Goal: Task Accomplishment & Management: Manage account settings

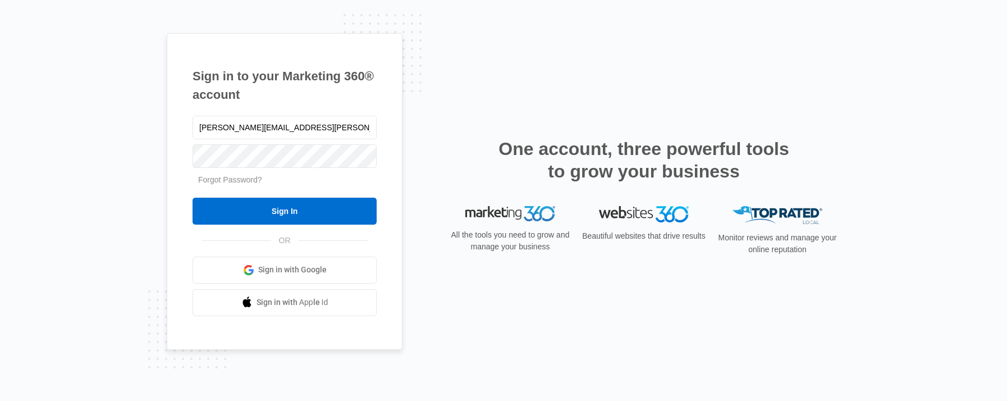
type input "[PERSON_NAME][EMAIL_ADDRESS][PERSON_NAME][DOMAIN_NAME]"
click at [193, 198] on input "Sign In" at bounding box center [285, 211] width 184 height 27
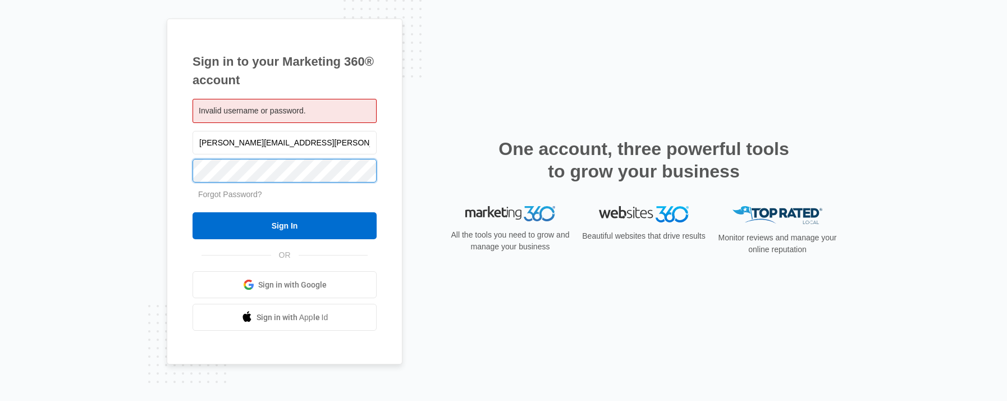
click at [193, 212] on input "Sign In" at bounding box center [285, 225] width 184 height 27
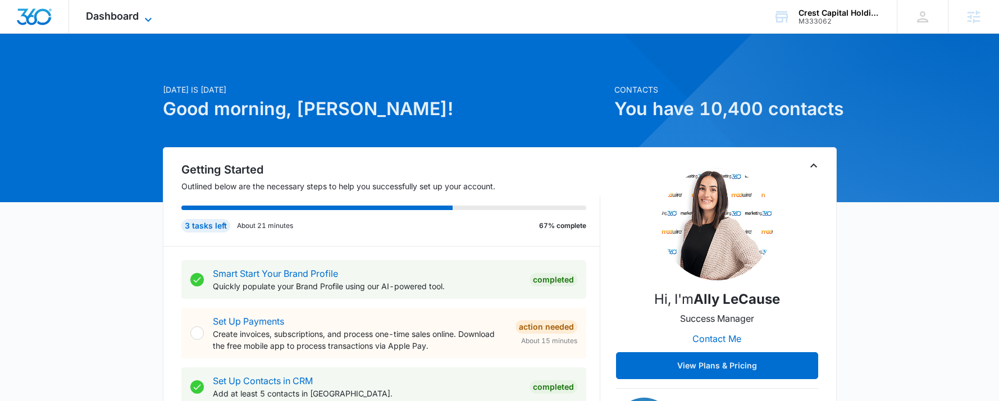
click at [135, 18] on span "Dashboard" at bounding box center [112, 16] width 53 height 12
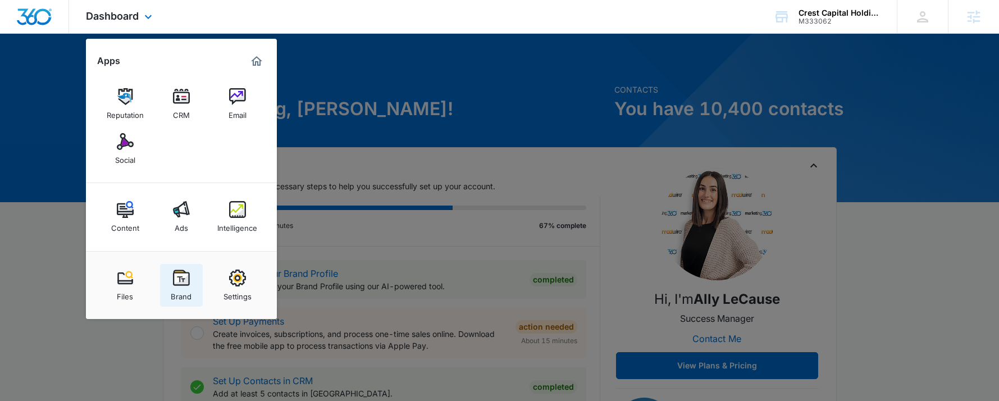
click at [173, 280] on img at bounding box center [181, 277] width 17 height 17
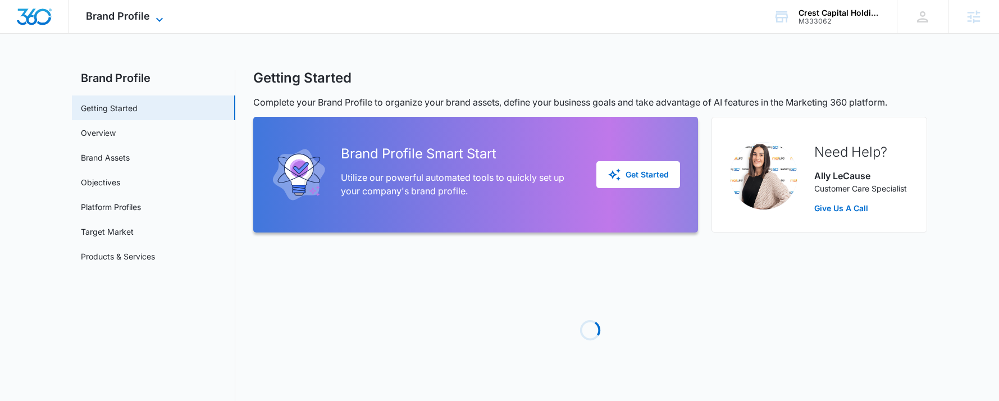
click at [118, 18] on span "Brand Profile" at bounding box center [118, 16] width 64 height 12
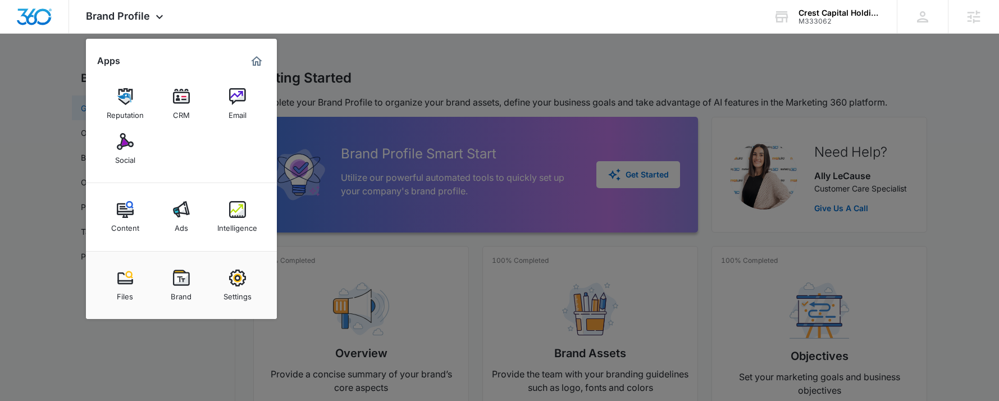
click at [233, 97] on img at bounding box center [237, 96] width 17 height 17
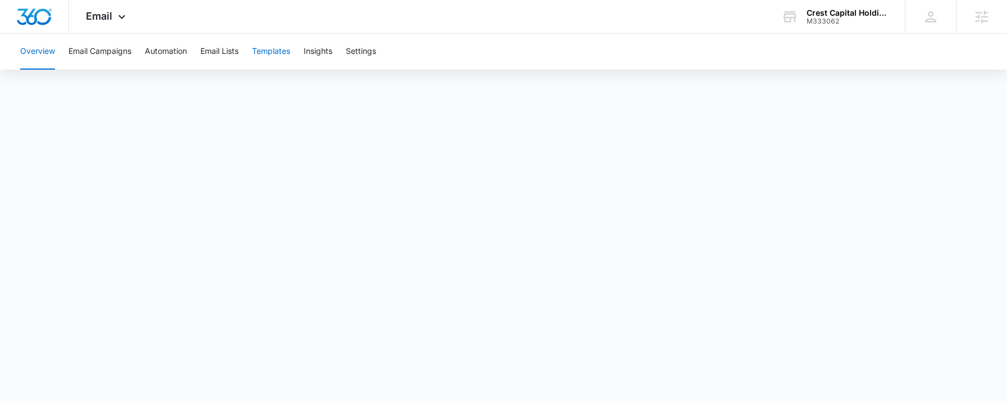
click at [274, 53] on button "Templates" at bounding box center [271, 52] width 38 height 36
drag, startPoint x: 93, startPoint y: 12, endPoint x: 266, endPoint y: 31, distance: 174.0
click at [488, 31] on div "Email Apps Reputation CRM Email Social Content Ads Intelligence Files Brand Set…" at bounding box center [503, 17] width 1007 height 34
click at [116, 19] on icon at bounding box center [121, 19] width 13 height 13
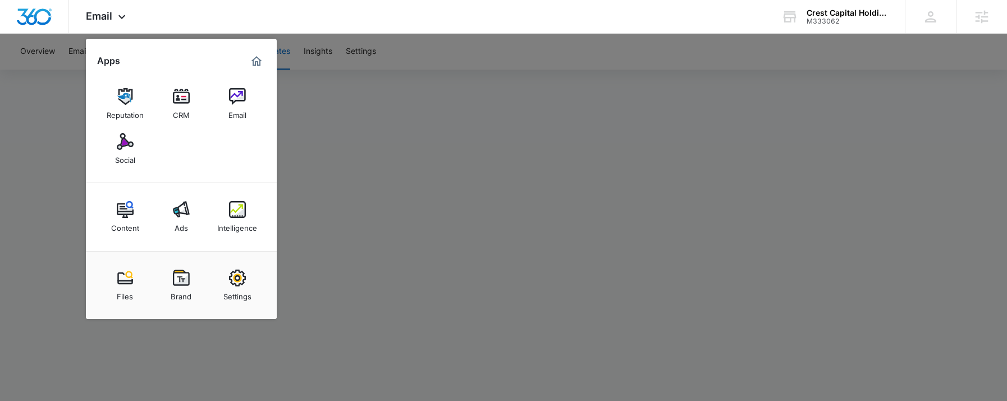
click at [385, 222] on div at bounding box center [503, 200] width 1007 height 401
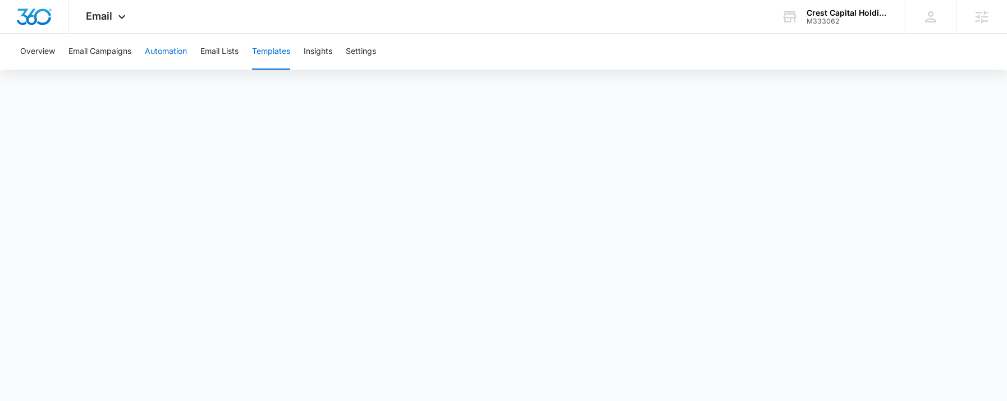
click at [185, 49] on button "Automation" at bounding box center [166, 52] width 42 height 36
click at [103, 18] on span "Email" at bounding box center [99, 16] width 26 height 12
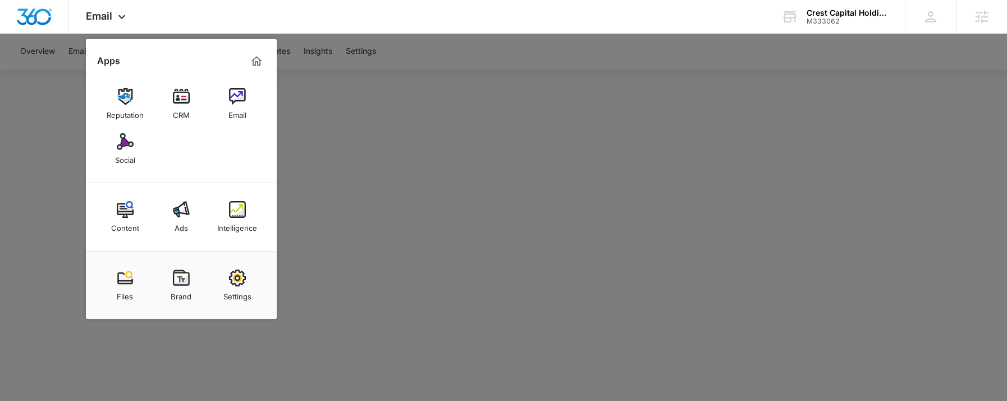
click at [179, 106] on div "CRM" at bounding box center [181, 112] width 17 height 15
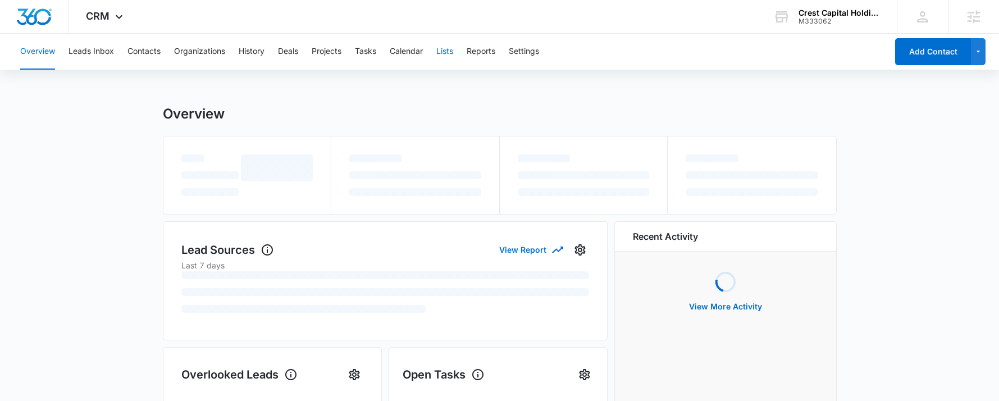
click at [439, 52] on button "Lists" at bounding box center [444, 52] width 17 height 36
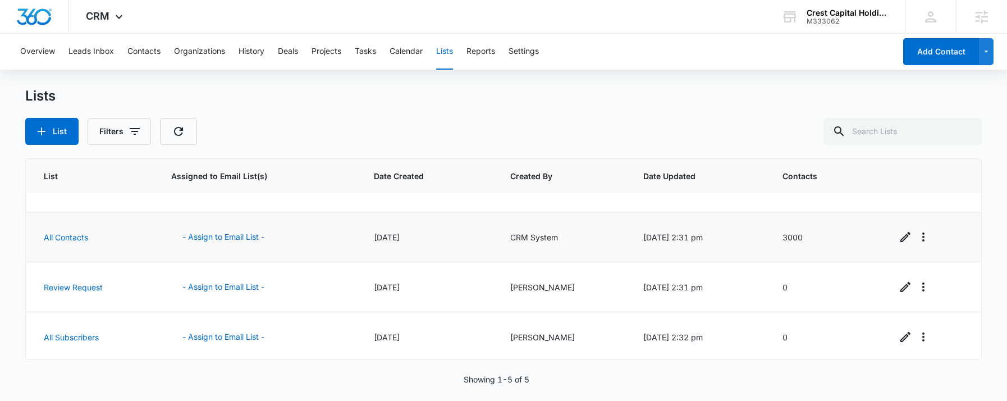
scroll to position [84, 0]
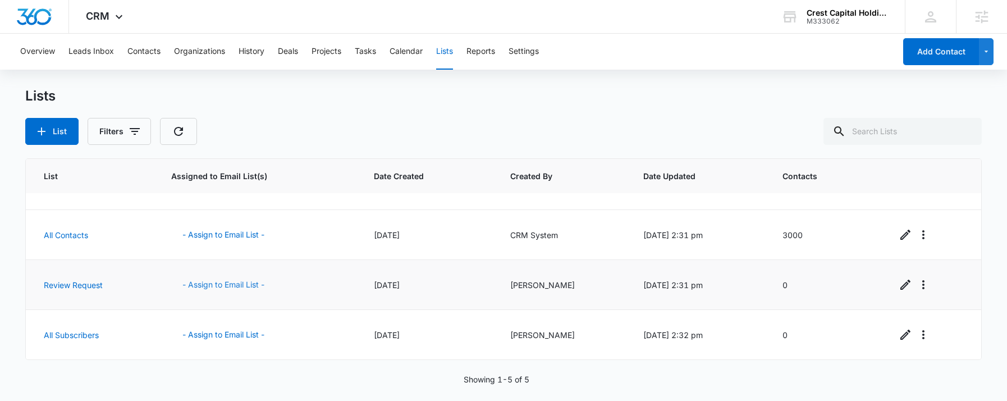
click at [235, 283] on button "- Assign to Email List -" at bounding box center [223, 284] width 104 height 27
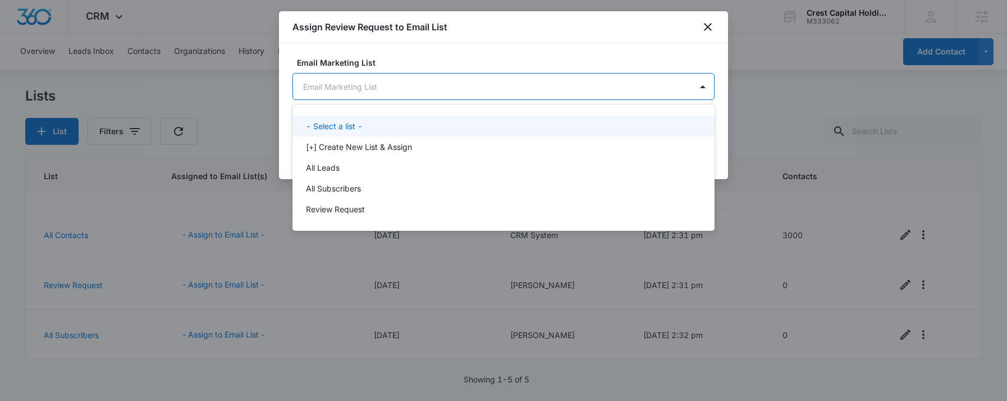
click at [475, 94] on body "CRM Apps Reputation CRM Email Social Content Ads Intelligence Files Brand Setti…" at bounding box center [503, 200] width 1007 height 401
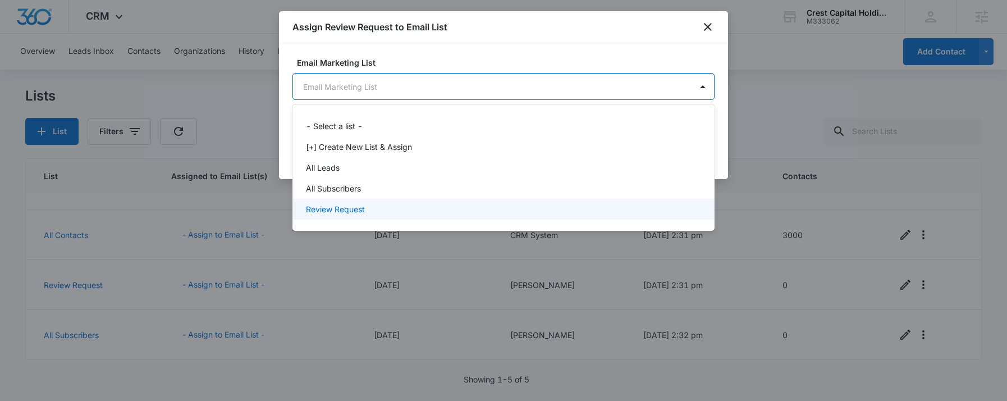
click at [357, 214] on p "Review Request" at bounding box center [335, 209] width 59 height 12
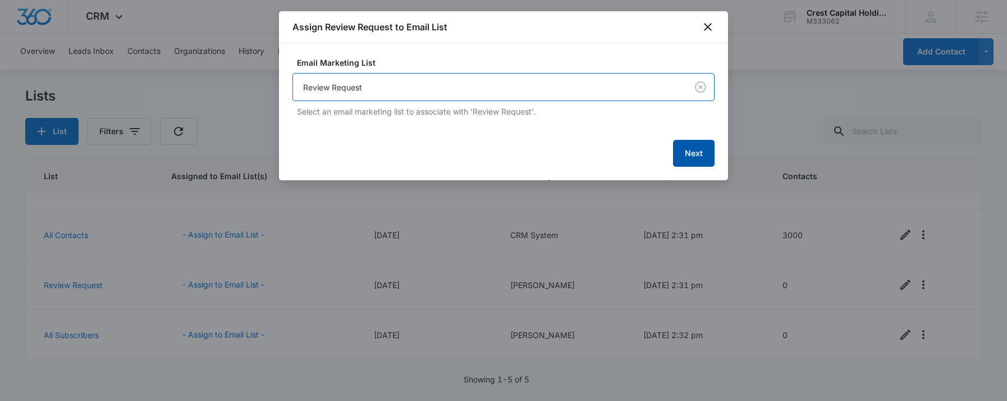
click at [690, 159] on button "Next" at bounding box center [694, 153] width 42 height 27
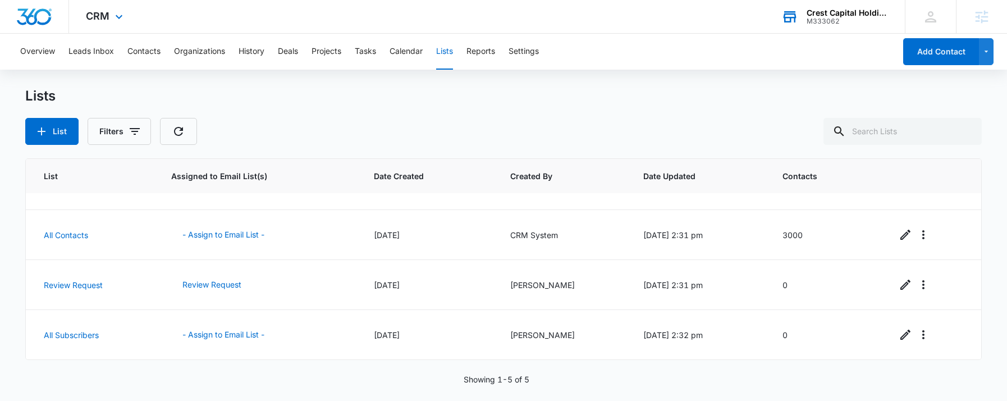
click at [849, 22] on div "M333062" at bounding box center [848, 21] width 82 height 8
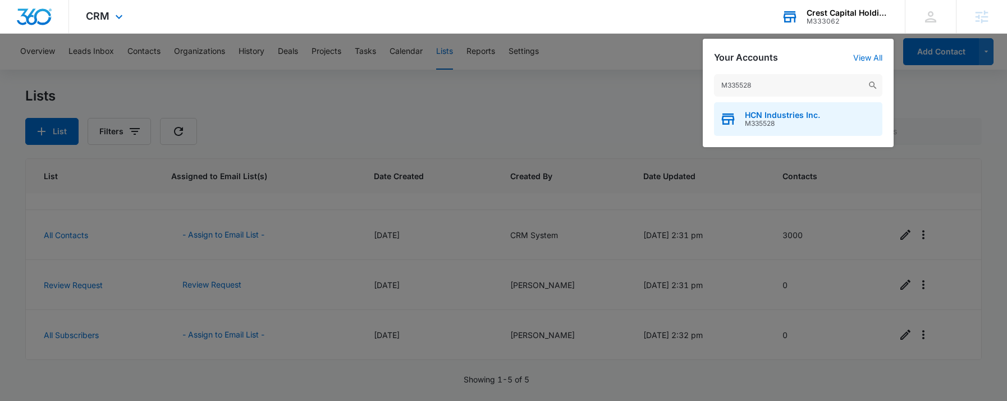
type input "M335528"
click at [763, 116] on span "HCN Industries Inc." at bounding box center [782, 115] width 75 height 9
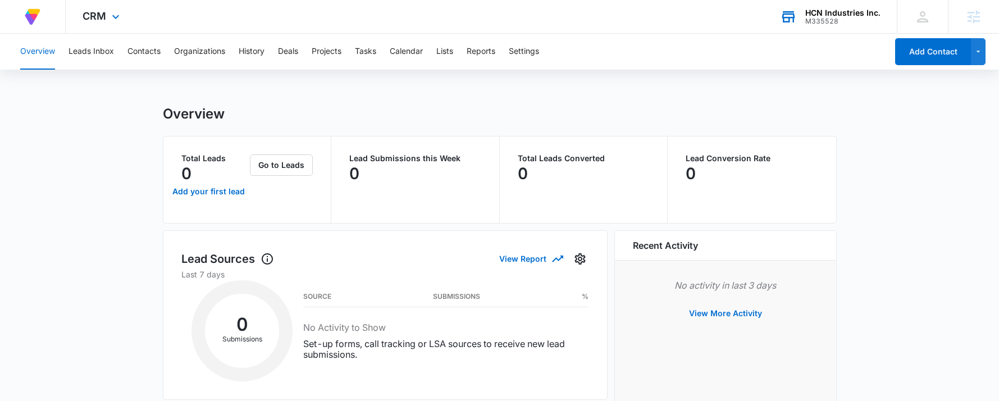
click at [453, 48] on button "Lists" at bounding box center [444, 52] width 17 height 36
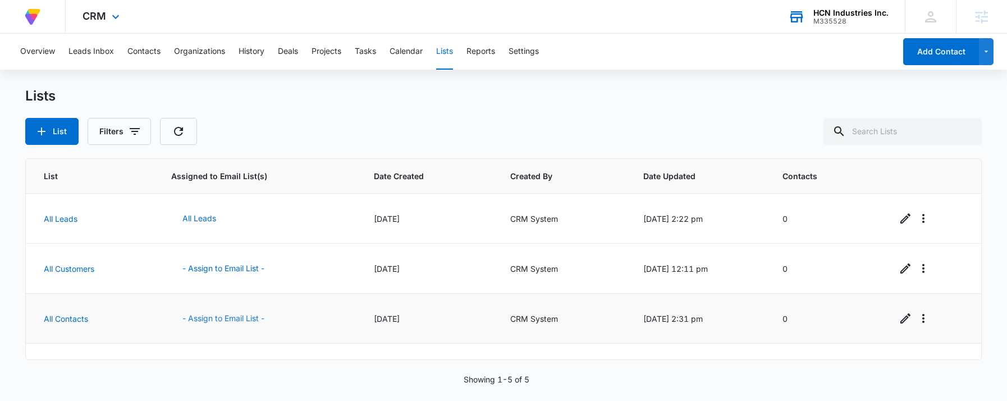
scroll to position [84, 0]
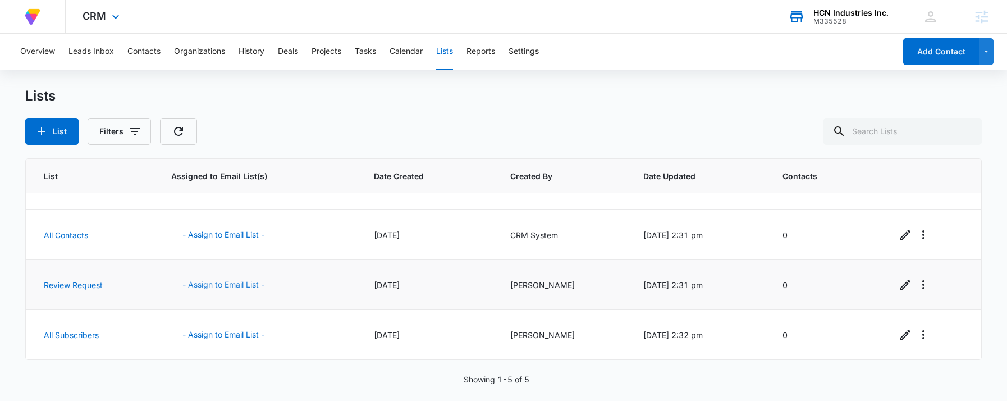
click at [231, 289] on button "- Assign to Email List -" at bounding box center [223, 284] width 104 height 27
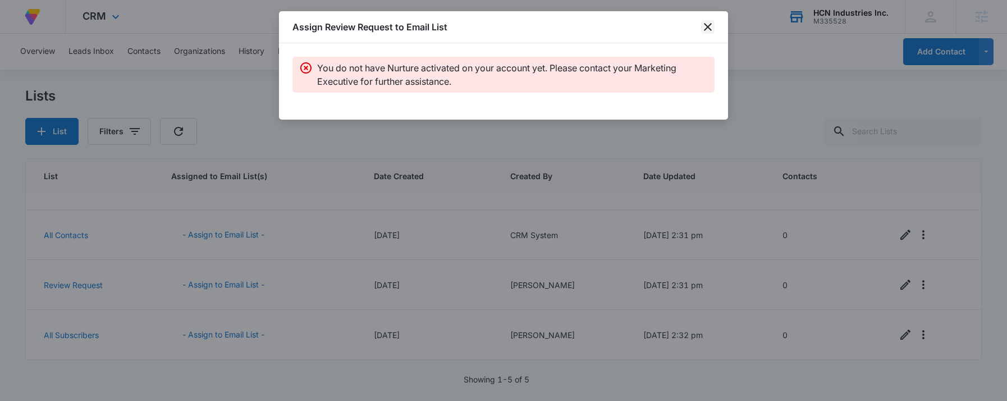
click at [712, 22] on icon "close" at bounding box center [707, 26] width 13 height 13
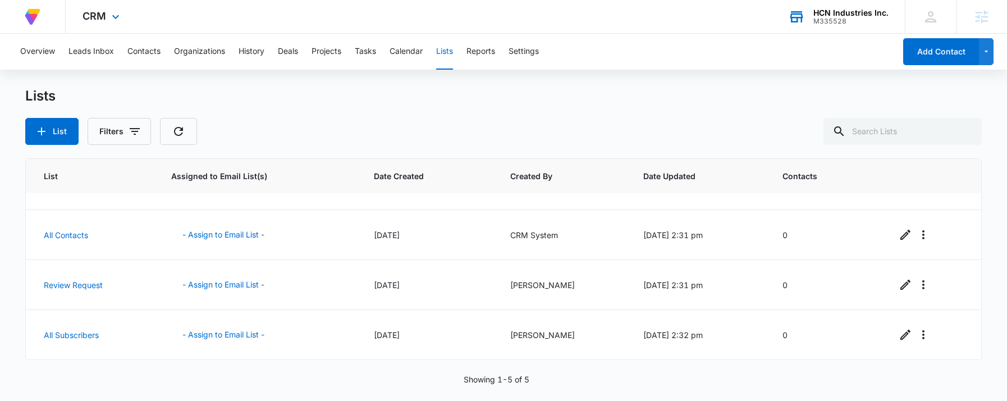
click at [275, 131] on div "List Filters" at bounding box center [503, 131] width 957 height 27
click at [103, 12] on span "CRM" at bounding box center [95, 16] width 24 height 12
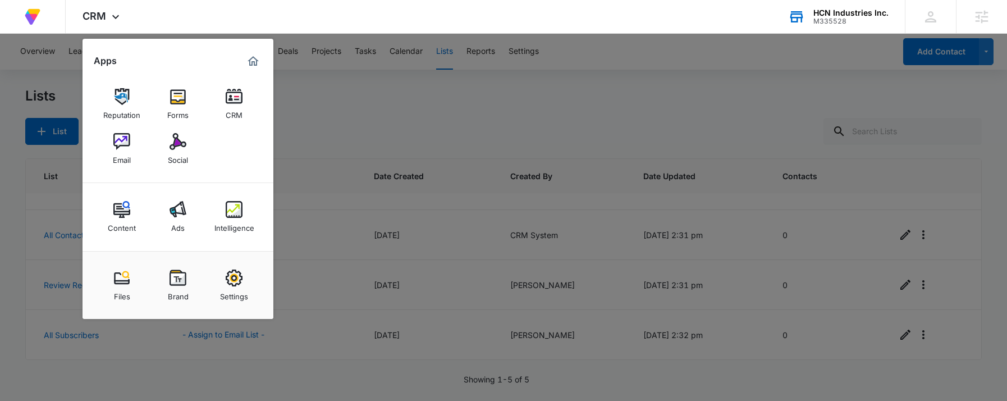
click at [454, 112] on div at bounding box center [503, 200] width 1007 height 401
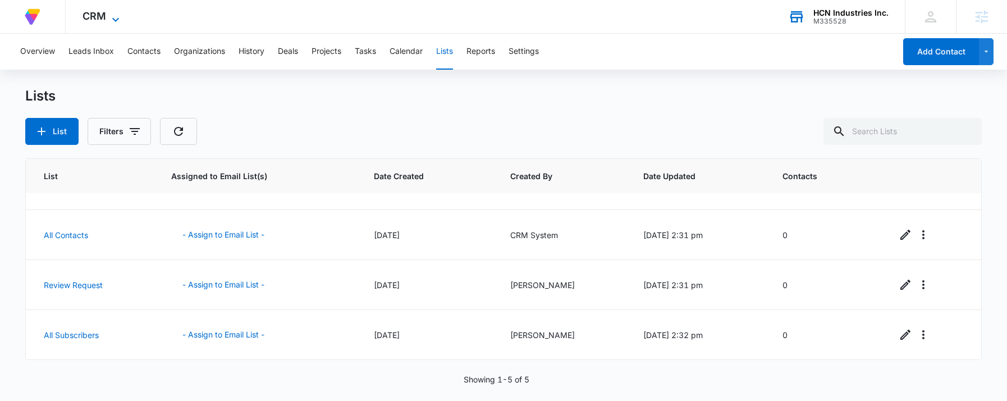
click at [121, 19] on icon at bounding box center [115, 19] width 13 height 13
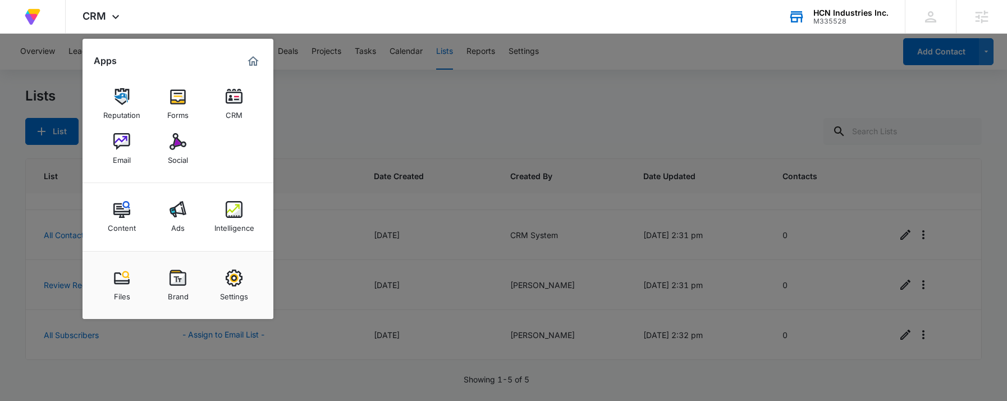
click at [415, 72] on div at bounding box center [503, 200] width 1007 height 401
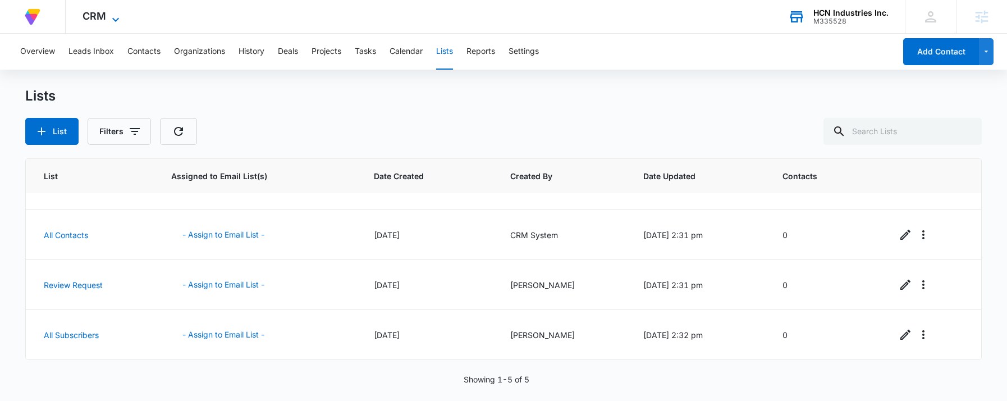
click at [91, 13] on span "CRM" at bounding box center [95, 16] width 24 height 12
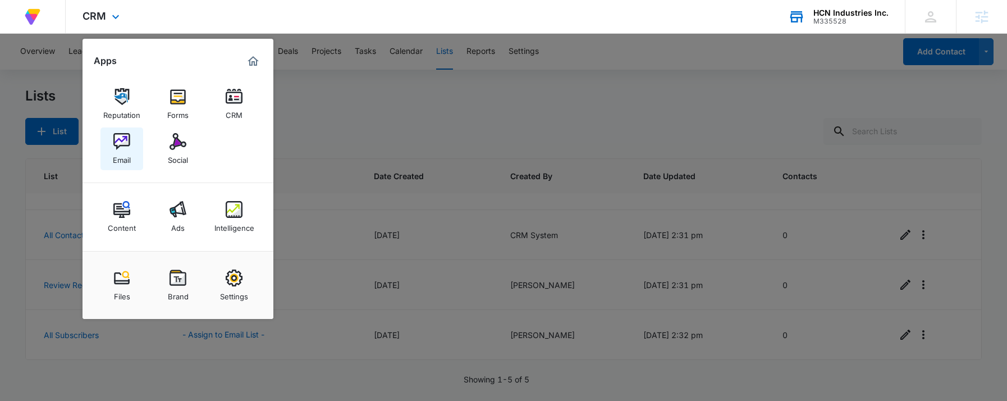
click at [118, 140] on img at bounding box center [121, 141] width 17 height 17
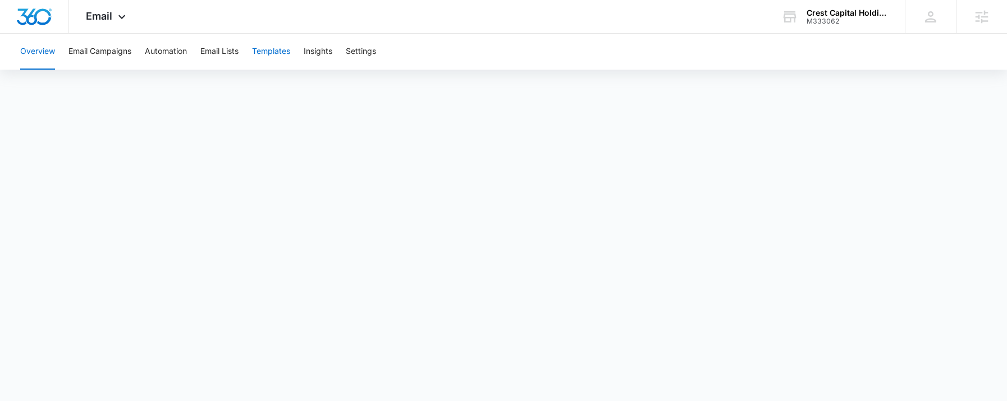
click at [284, 51] on button "Templates" at bounding box center [271, 52] width 38 height 36
click at [265, 52] on button "Templates" at bounding box center [271, 52] width 38 height 36
click at [125, 12] on div "Email Apps Reputation Forms CRM Email Social Content Ads Intelligence Files Bra…" at bounding box center [104, 16] width 76 height 33
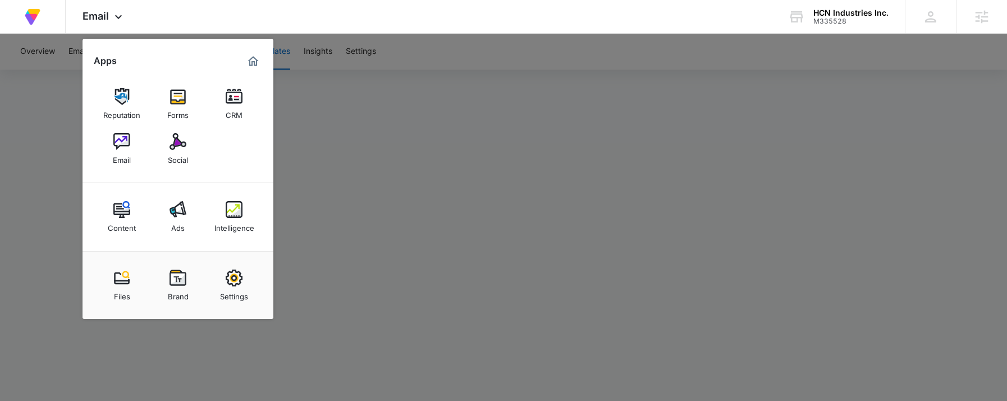
click at [33, 54] on div at bounding box center [503, 200] width 1007 height 401
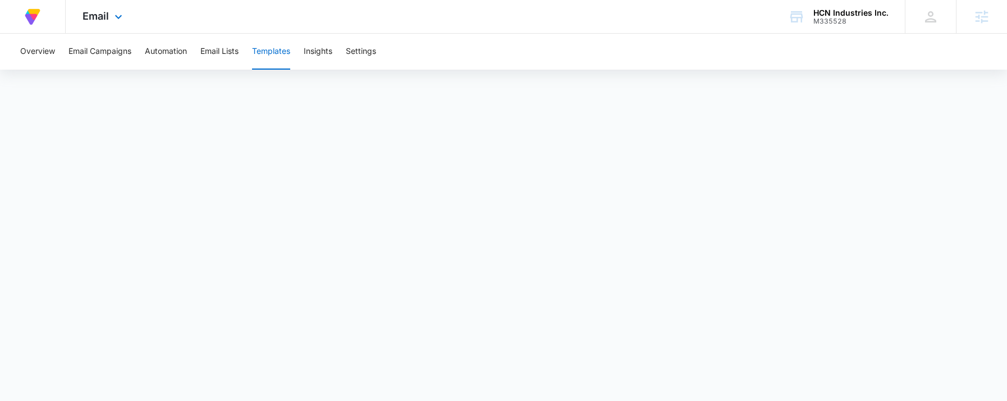
click at [95, 25] on div "Email Apps Reputation Forms CRM Email Social Content Ads Intelligence Files Bra…" at bounding box center [104, 16] width 76 height 33
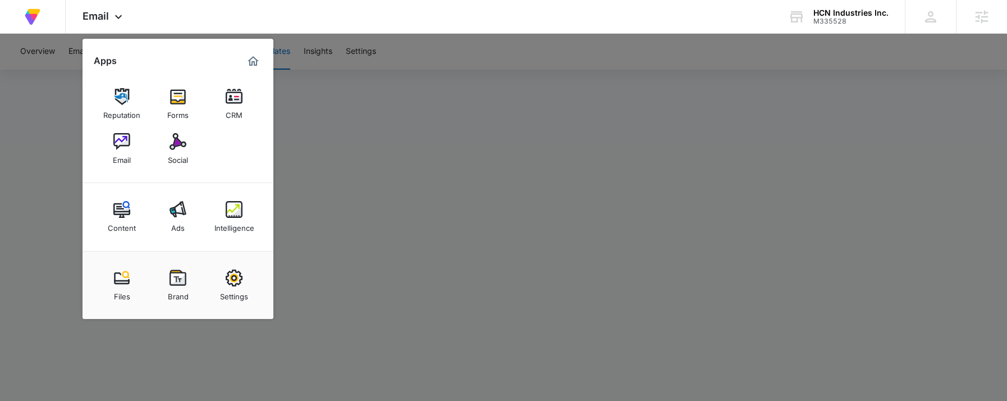
click at [247, 60] on img "Marketing 360® Dashboard" at bounding box center [252, 60] width 13 height 13
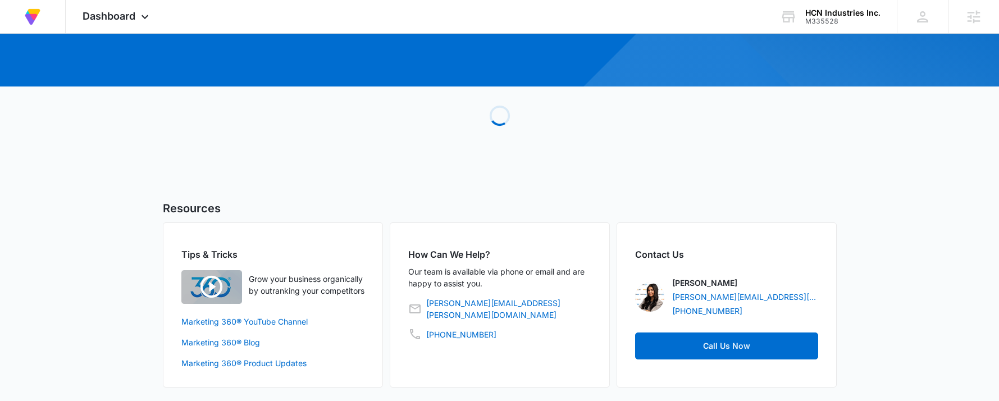
scroll to position [122, 0]
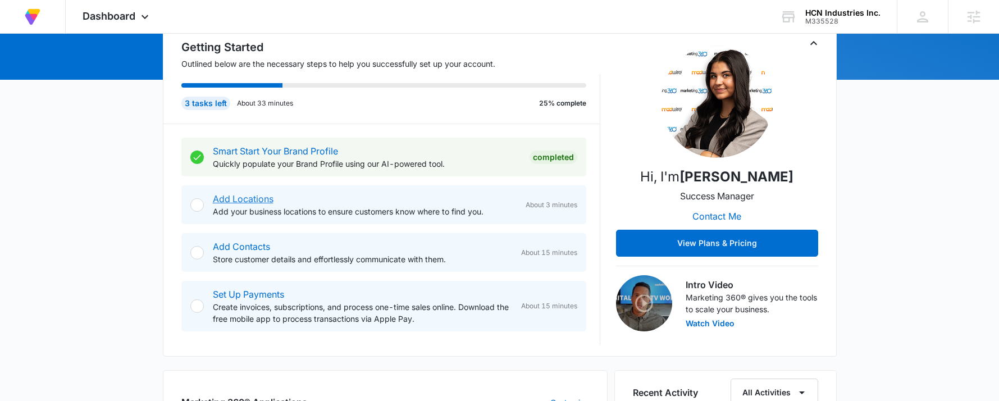
click at [232, 194] on link "Add Locations" at bounding box center [243, 198] width 61 height 11
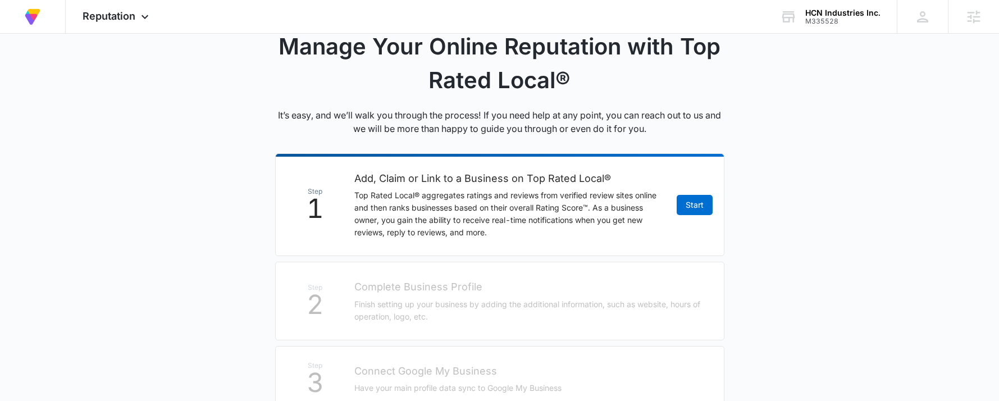
scroll to position [112, 0]
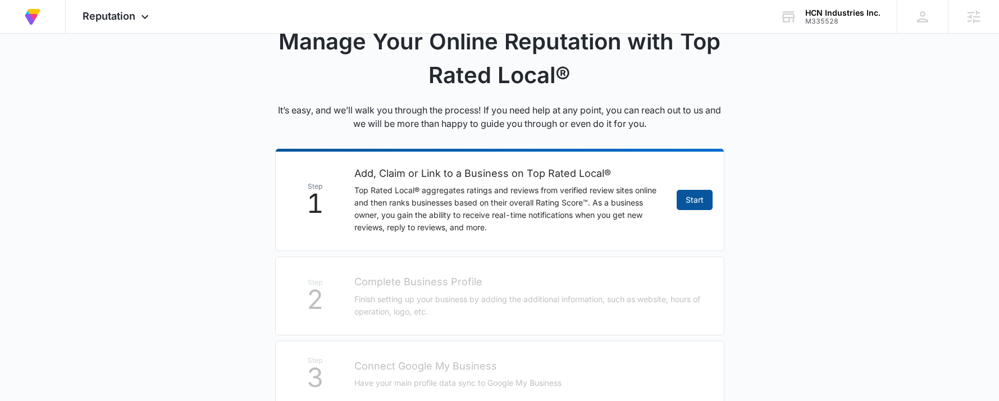
click at [708, 195] on link "Start" at bounding box center [694, 200] width 36 height 20
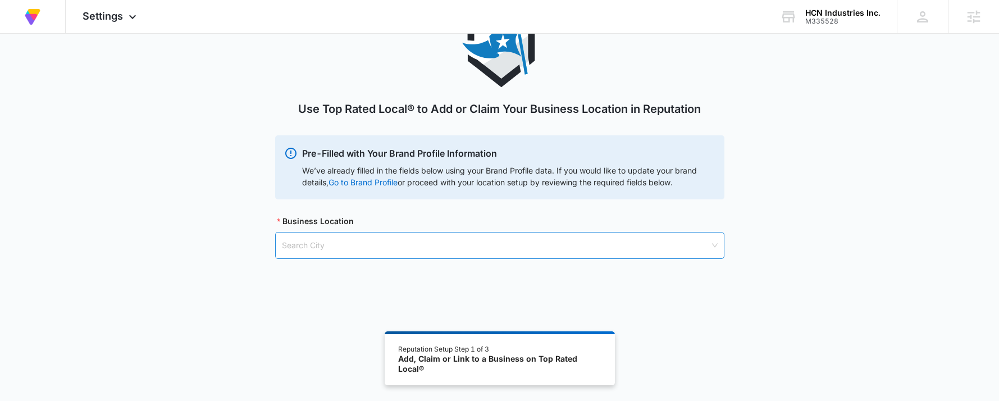
scroll to position [62, 0]
click at [346, 253] on input "search" at bounding box center [496, 245] width 428 height 26
type input "Laguna Hills"
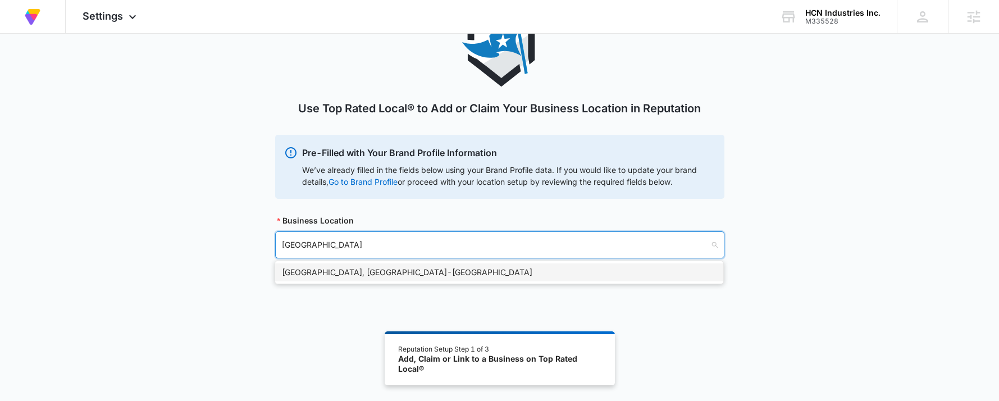
click at [345, 272] on div "Laguna Hills, CA - USA" at bounding box center [499, 272] width 434 height 12
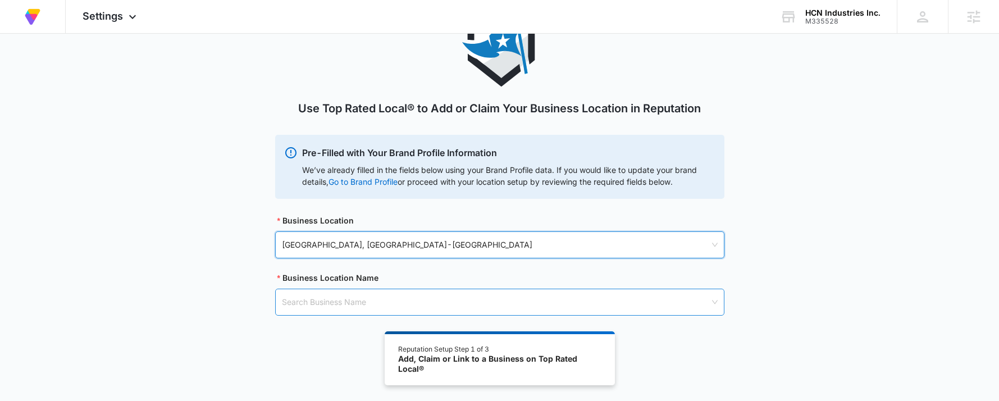
click at [383, 298] on input "search" at bounding box center [496, 302] width 428 height 26
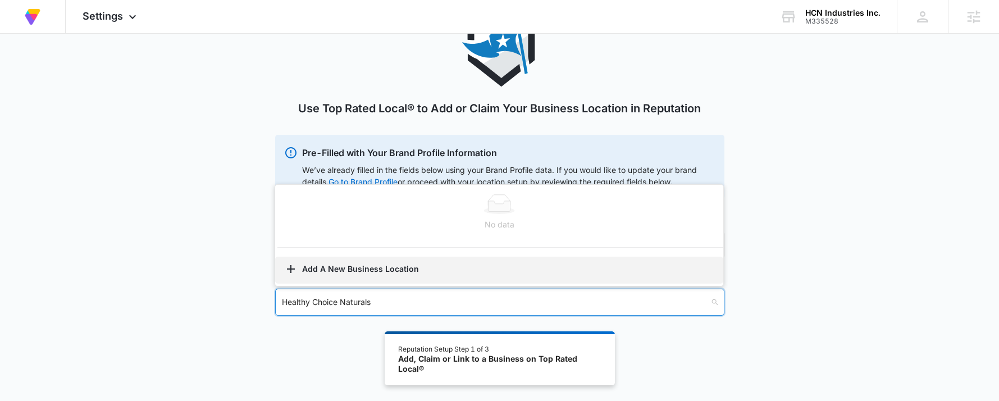
type input "Healthy Choice Naturals"
click at [383, 269] on button "Add A New Business Location" at bounding box center [499, 270] width 448 height 27
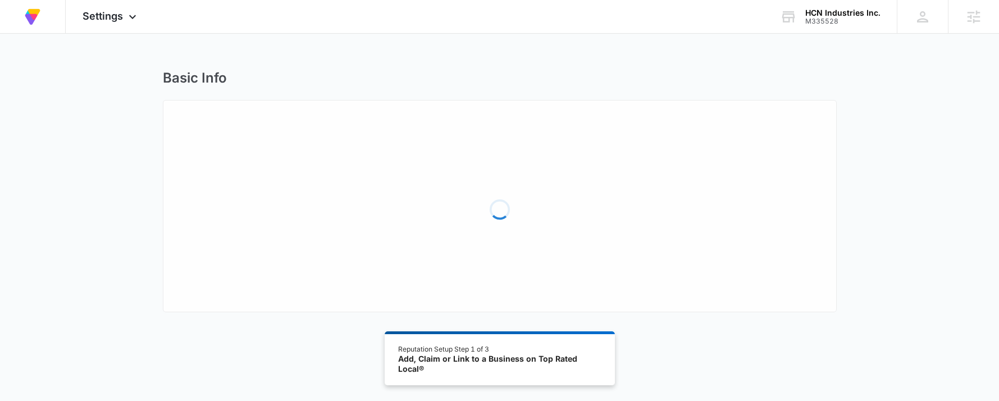
select select "California"
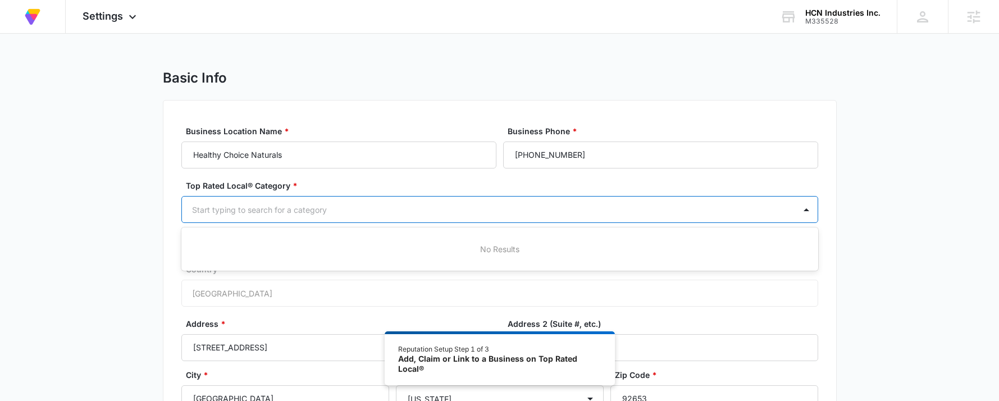
click at [350, 216] on div at bounding box center [486, 210] width 588 height 14
type input "ec"
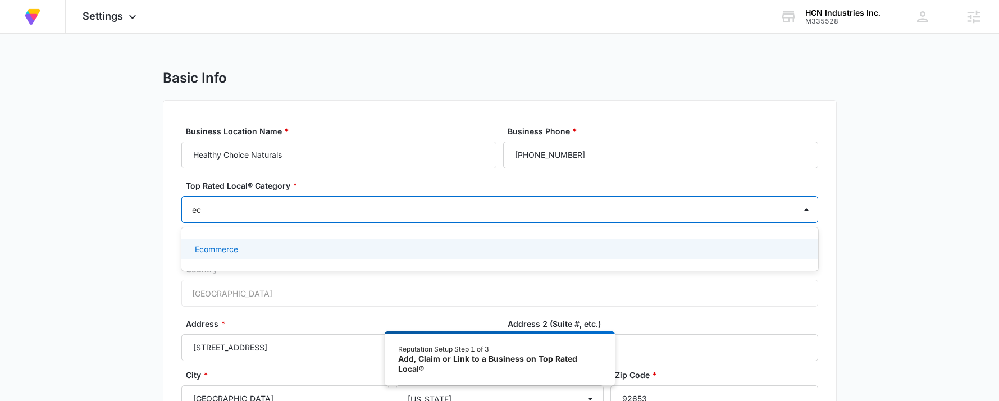
click at [276, 242] on div "Ecommerce" at bounding box center [499, 249] width 637 height 21
drag, startPoint x: 941, startPoint y: 221, endPoint x: 903, endPoint y: 217, distance: 38.4
click at [941, 221] on div "Basic Info Business Location Name * Healthy Choice Naturals Business Phone * (8…" at bounding box center [499, 290] width 999 height 440
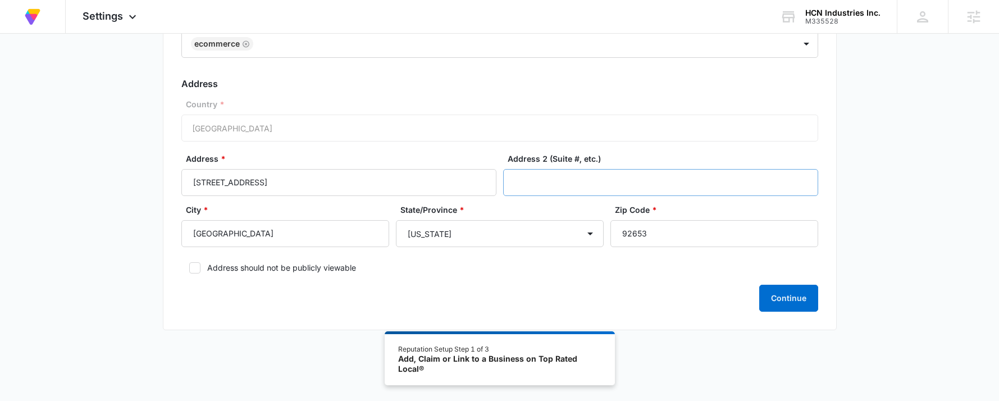
scroll to position [167, 0]
click at [193, 269] on icon at bounding box center [195, 267] width 10 height 10
click at [189, 269] on input "Address should not be publicly viewable" at bounding box center [185, 267] width 8 height 8
checkbox input "true"
click at [775, 297] on button "Continue" at bounding box center [788, 297] width 59 height 27
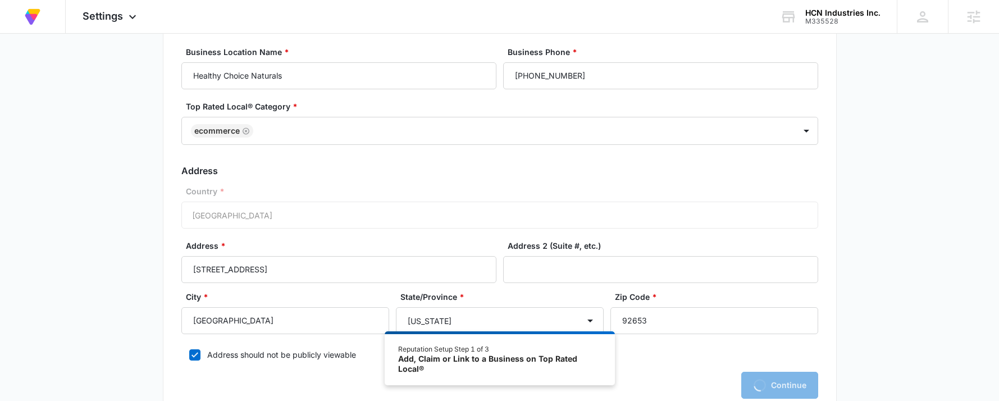
scroll to position [0, 0]
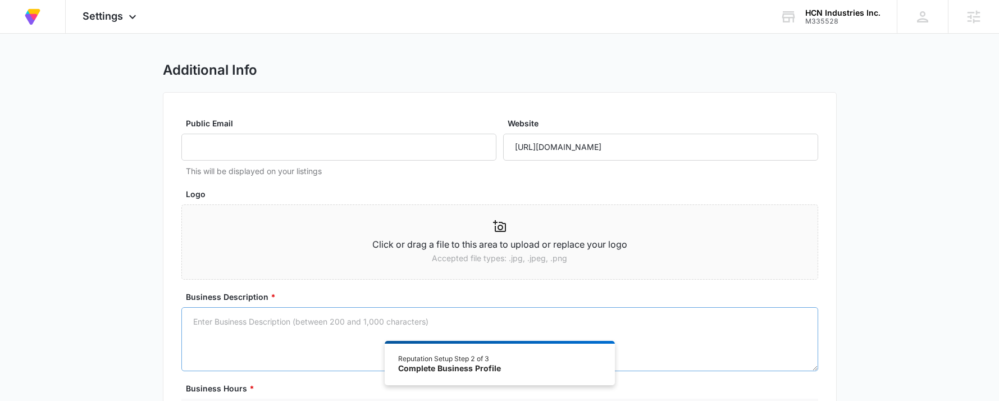
scroll to position [168, 0]
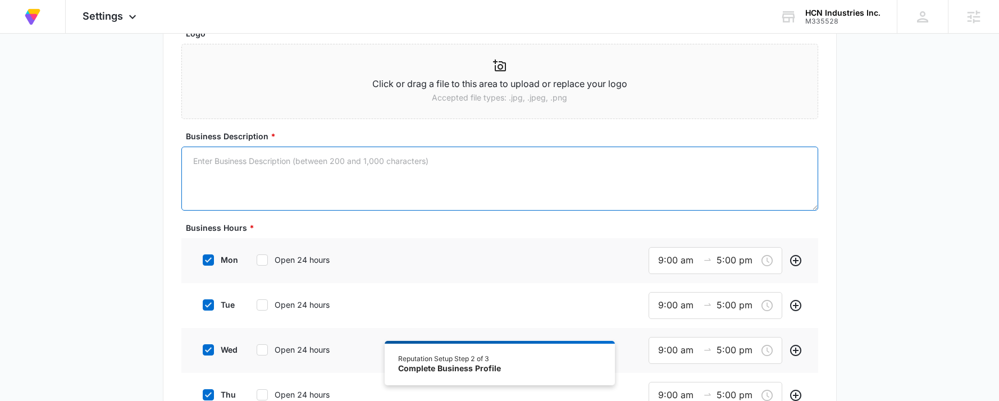
click at [284, 173] on textarea "Business Description *" at bounding box center [499, 179] width 637 height 64
paste textarea "Congratulations on your decision to learn more about taking control of your own…"
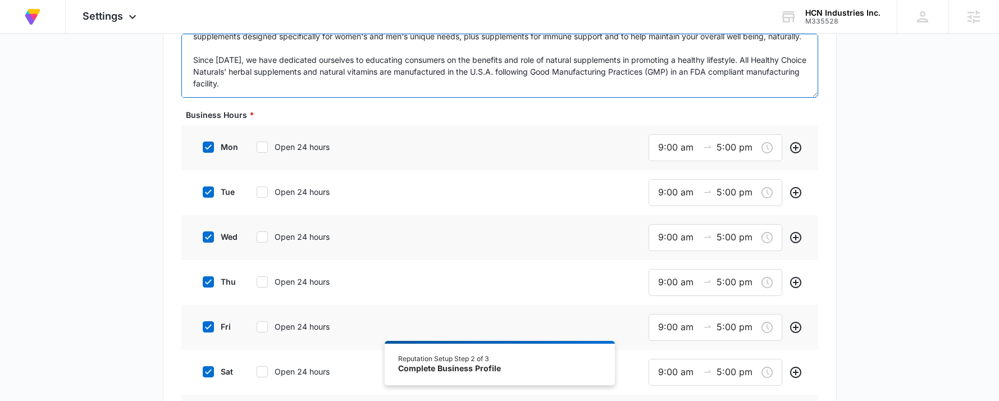
scroll to position [281, 0]
type textarea "Congratulations on your decision to learn more about taking control of your own…"
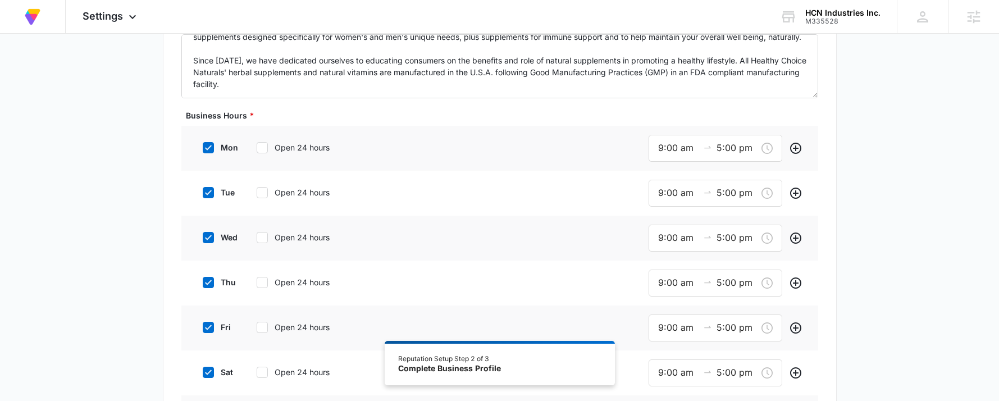
click at [259, 142] on div at bounding box center [262, 147] width 11 height 11
click at [257, 144] on input "Open 24 hours" at bounding box center [253, 148] width 8 height 8
checkbox input "true"
click at [266, 191] on icon at bounding box center [262, 191] width 10 height 10
click at [257, 191] on input "Open 24 hours" at bounding box center [253, 191] width 8 height 8
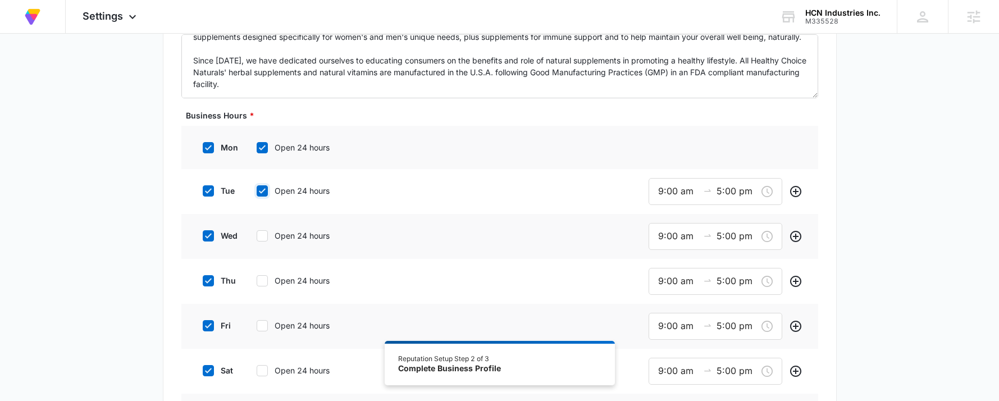
checkbox input "true"
click at [263, 237] on icon at bounding box center [262, 234] width 10 height 10
click at [257, 237] on input "Open 24 hours" at bounding box center [253, 234] width 8 height 8
checkbox input "true"
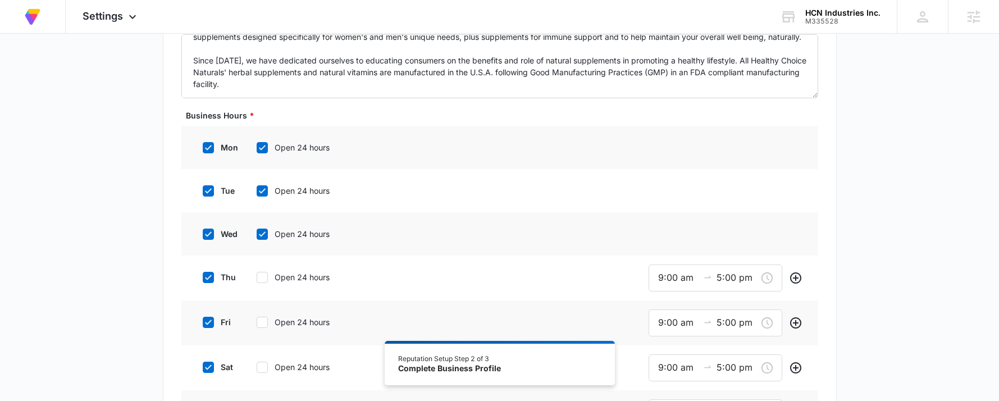
click at [257, 280] on icon at bounding box center [262, 277] width 10 height 10
click at [257, 280] on input "Open 24 hours" at bounding box center [253, 277] width 8 height 8
checkbox input "true"
drag, startPoint x: 259, startPoint y: 319, endPoint x: 273, endPoint y: 369, distance: 51.9
click at [259, 319] on icon at bounding box center [262, 320] width 10 height 10
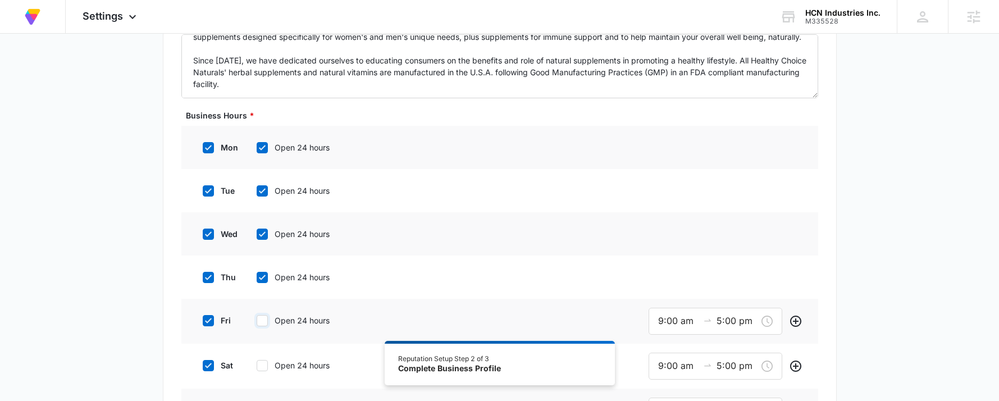
click at [257, 319] on input "Open 24 hours" at bounding box center [253, 321] width 8 height 8
checkbox input "true"
click at [263, 360] on icon at bounding box center [262, 364] width 10 height 10
click at [257, 360] on input "Open 24 hours" at bounding box center [253, 364] width 8 height 8
checkbox input "true"
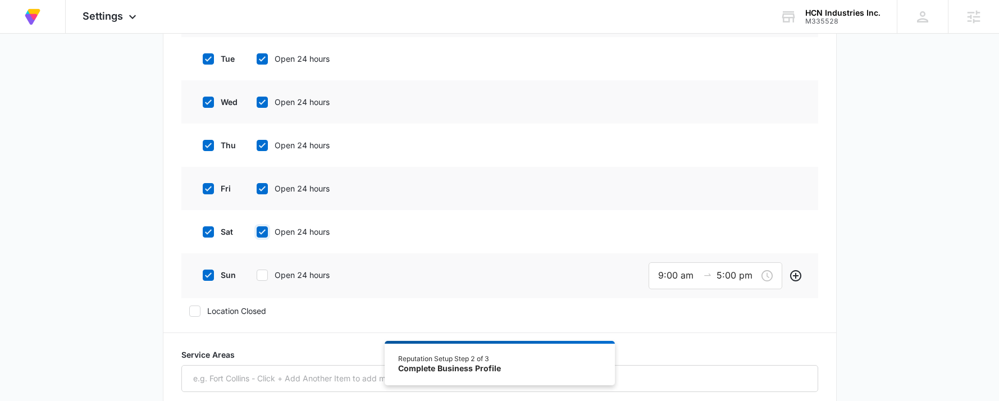
scroll to position [561, 0]
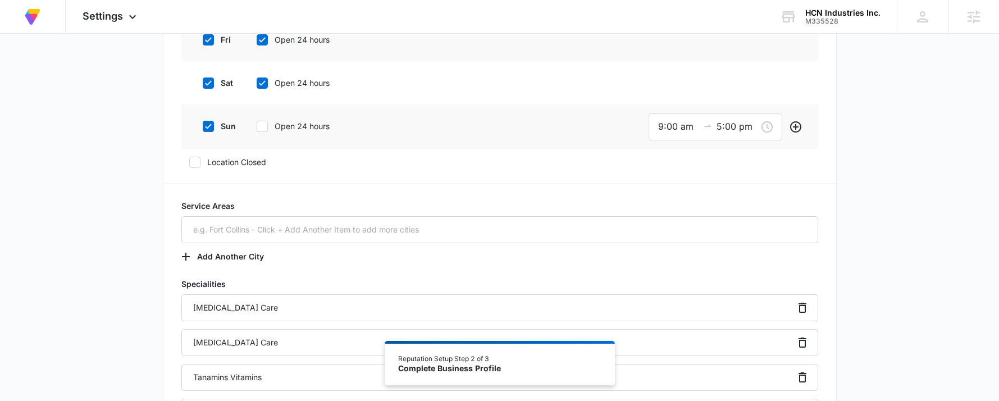
click at [262, 131] on icon at bounding box center [262, 126] width 10 height 10
click at [257, 130] on input "Open 24 hours" at bounding box center [253, 126] width 8 height 8
checkbox input "true"
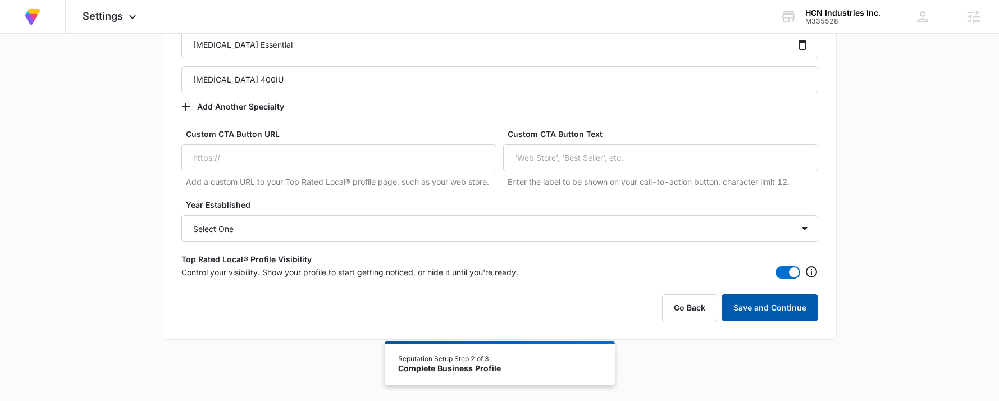
scroll to position [2598, 0]
click at [785, 301] on button "Save and Continue" at bounding box center [769, 307] width 97 height 27
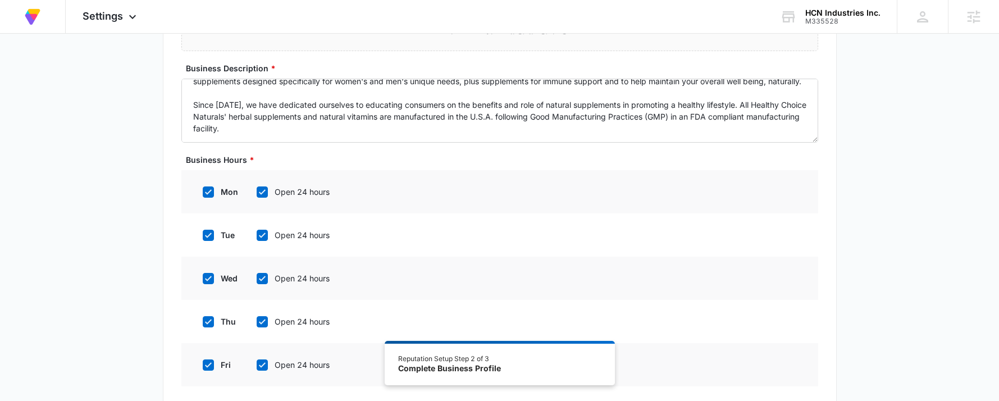
scroll to position [0, 0]
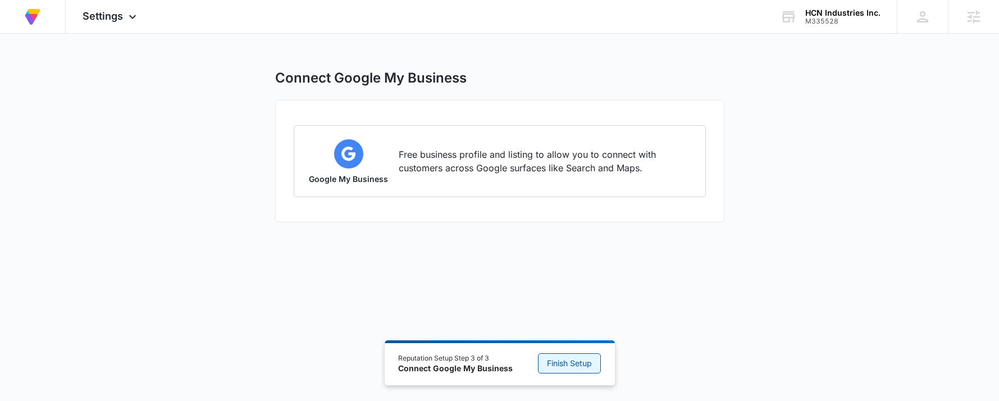
click at [574, 364] on span "Finish Setup" at bounding box center [569, 363] width 45 height 12
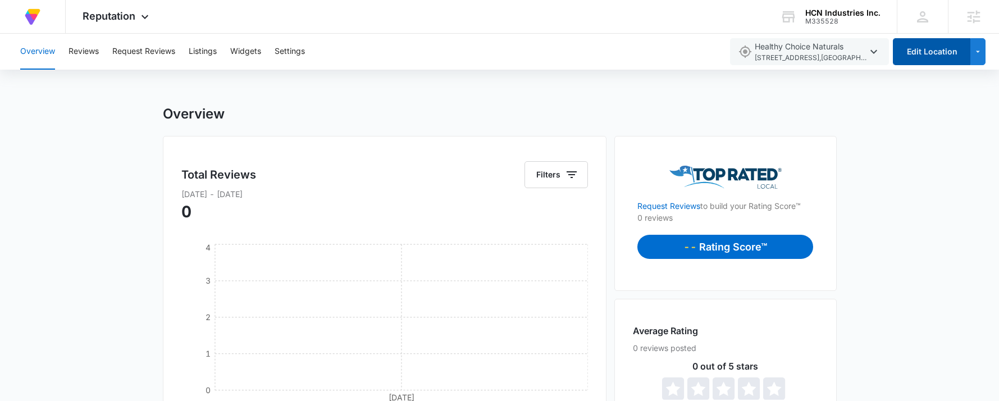
click at [918, 49] on button "Edit Location" at bounding box center [931, 51] width 77 height 27
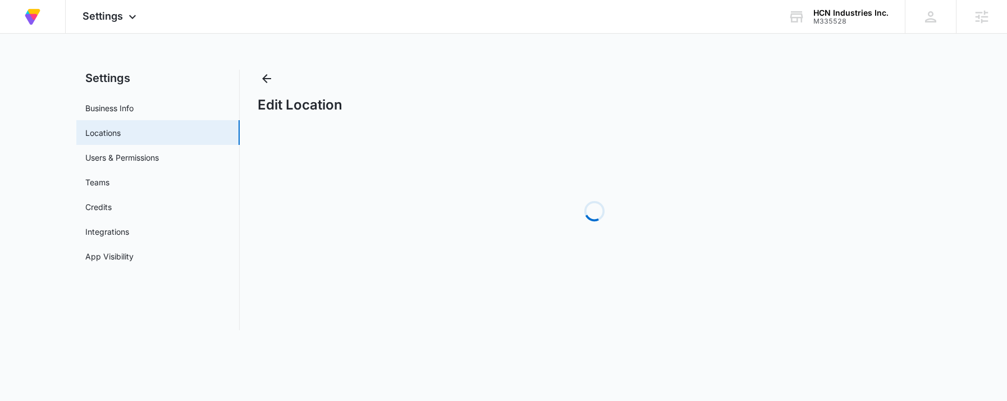
select select "California"
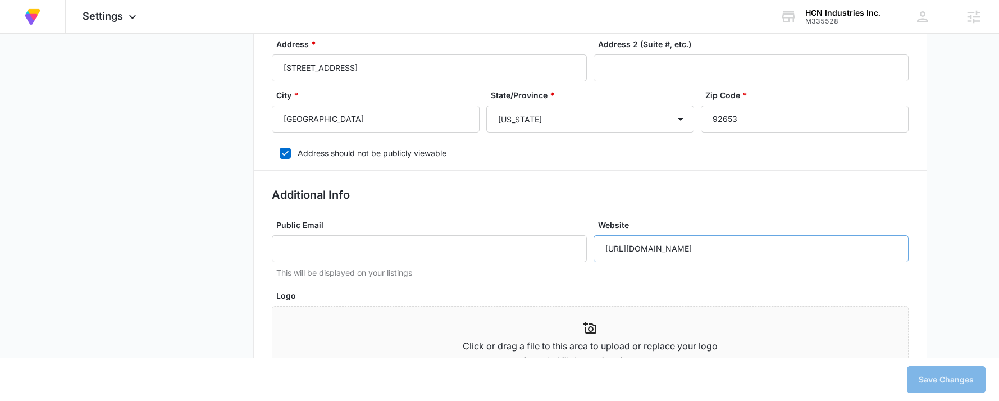
scroll to position [617, 0]
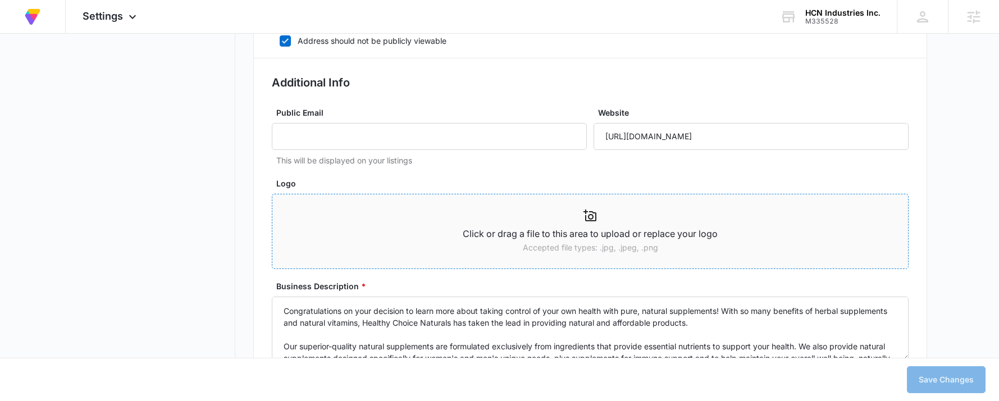
click at [586, 235] on p "Click or drag a file to this area to upload or replace your logo" at bounding box center [589, 234] width 635 height 14
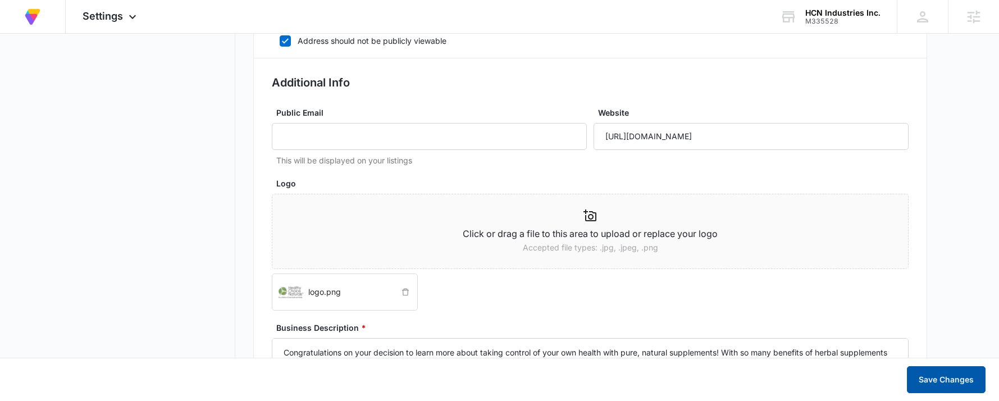
click at [976, 382] on button "Save Changes" at bounding box center [946, 379] width 79 height 27
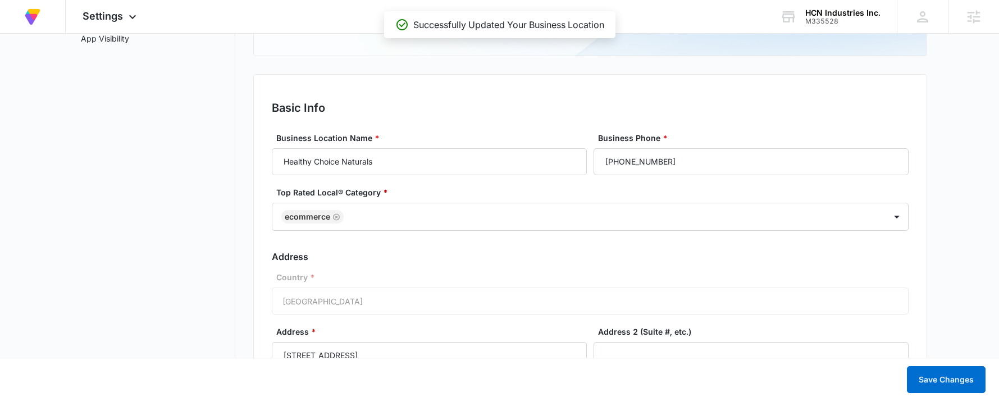
scroll to position [0, 0]
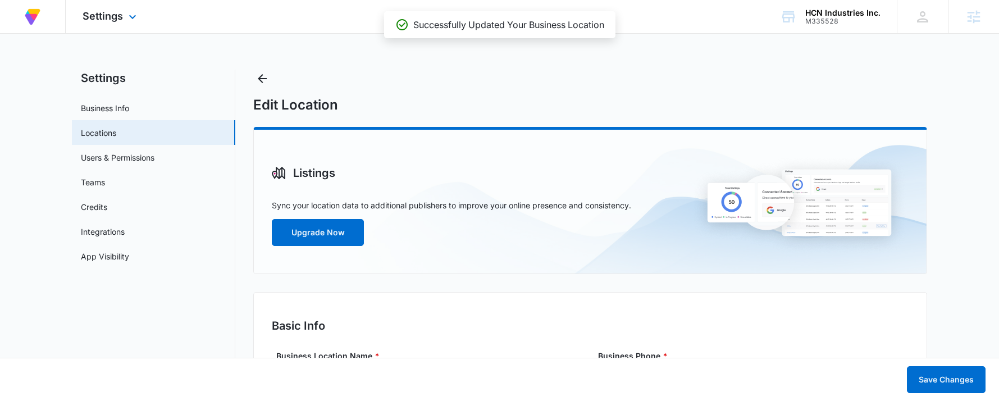
click at [91, 8] on div "Settings Apps Reputation Forms CRM Email Social Content Ads Intelligence Files …" at bounding box center [111, 16] width 90 height 33
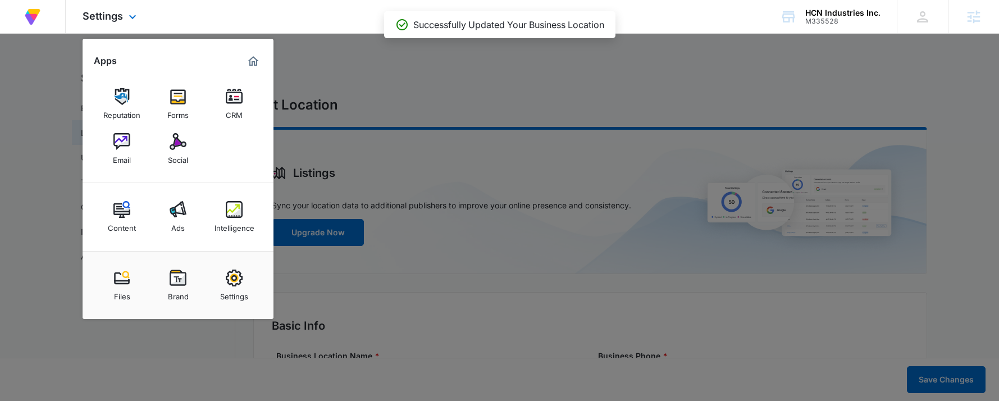
click at [253, 60] on img "Marketing 360® Dashboard" at bounding box center [252, 60] width 13 height 13
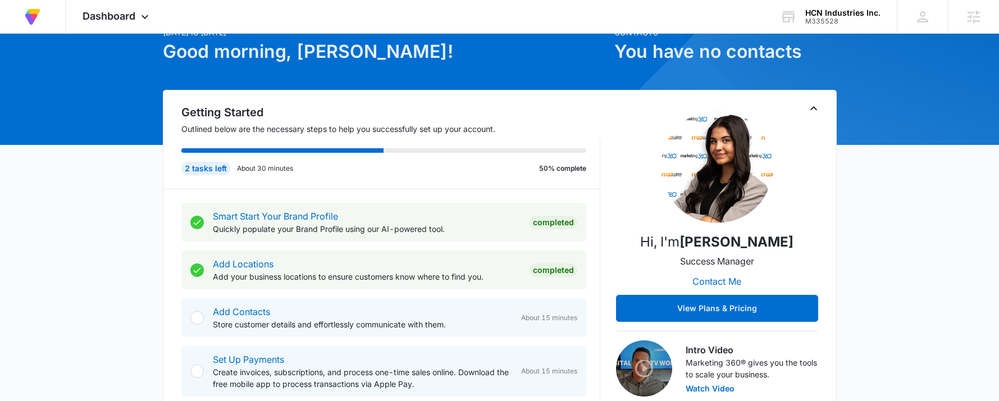
scroll to position [56, 0]
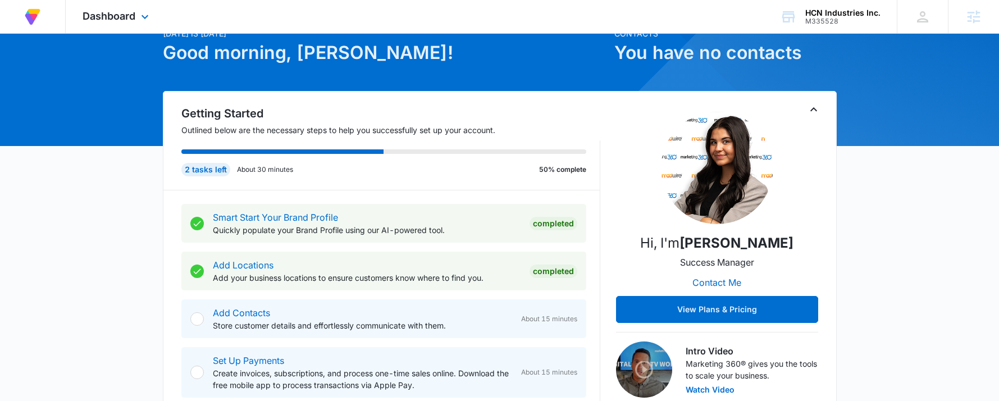
drag, startPoint x: 120, startPoint y: 31, endPoint x: 117, endPoint y: 23, distance: 9.1
click at [120, 31] on div "Dashboard Apps Reputation Forms CRM Email Social Content Ads Intelligence Files…" at bounding box center [117, 16] width 103 height 33
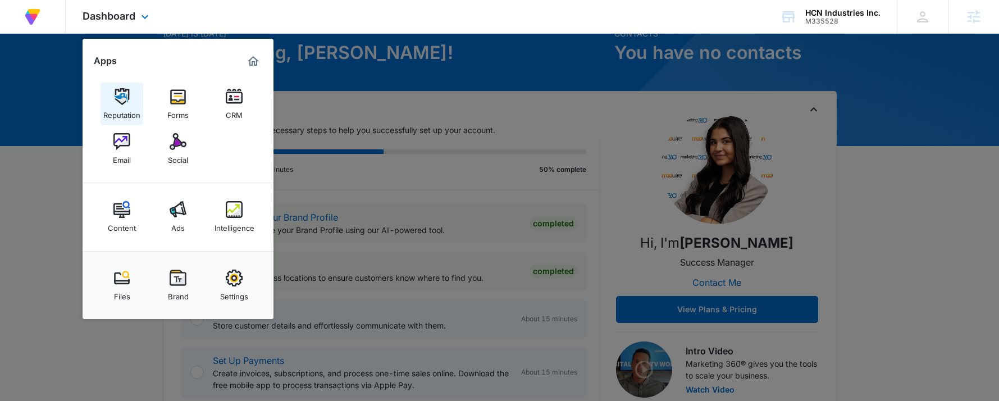
click at [113, 104] on img at bounding box center [121, 96] width 17 height 17
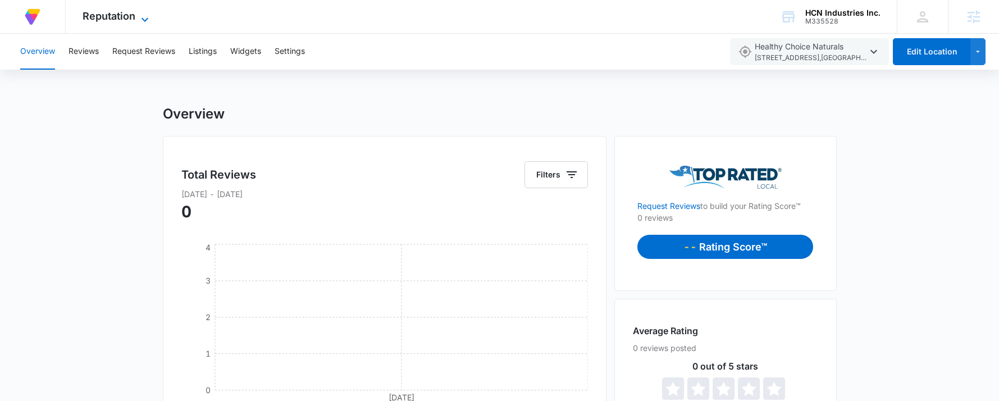
click at [127, 15] on span "Reputation" at bounding box center [109, 16] width 53 height 12
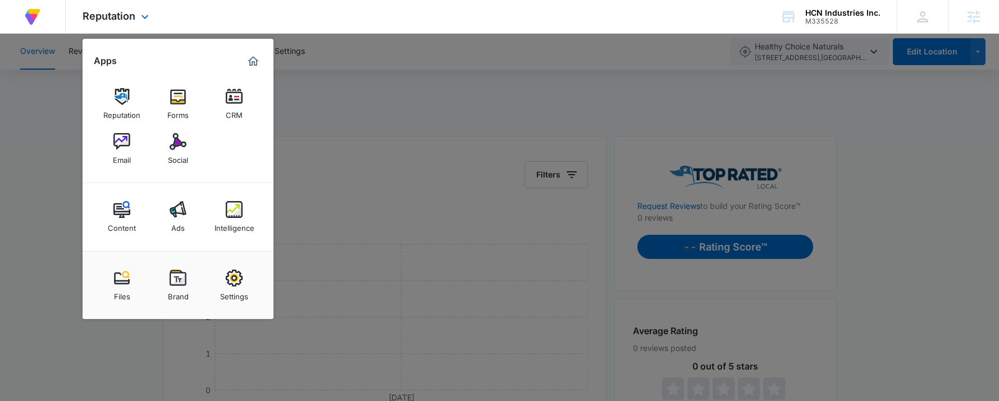
click at [250, 58] on img "Marketing 360® Dashboard" at bounding box center [252, 60] width 13 height 13
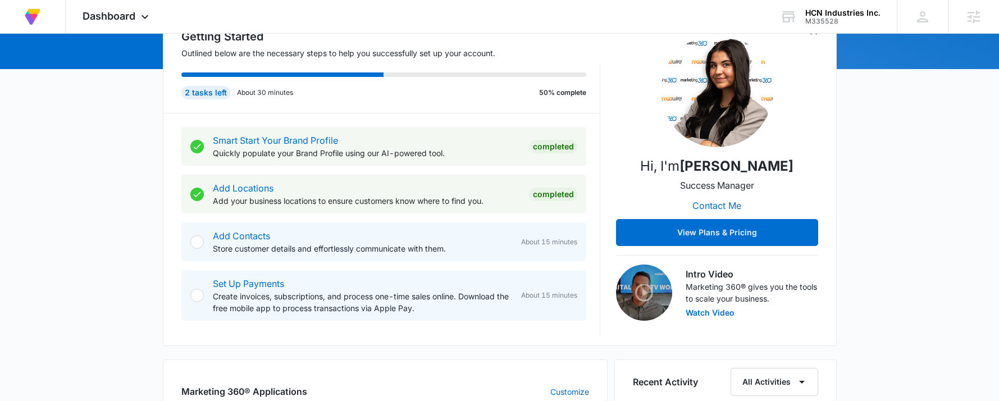
scroll to position [168, 0]
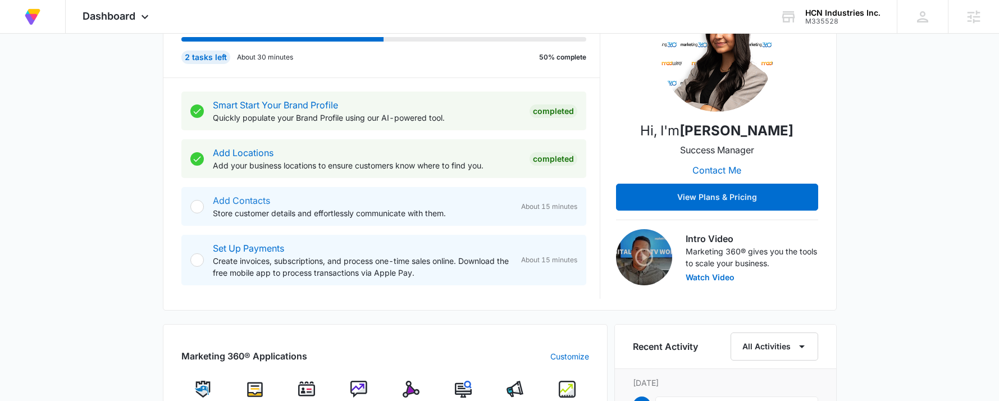
click at [227, 201] on link "Add Contacts" at bounding box center [241, 200] width 57 height 11
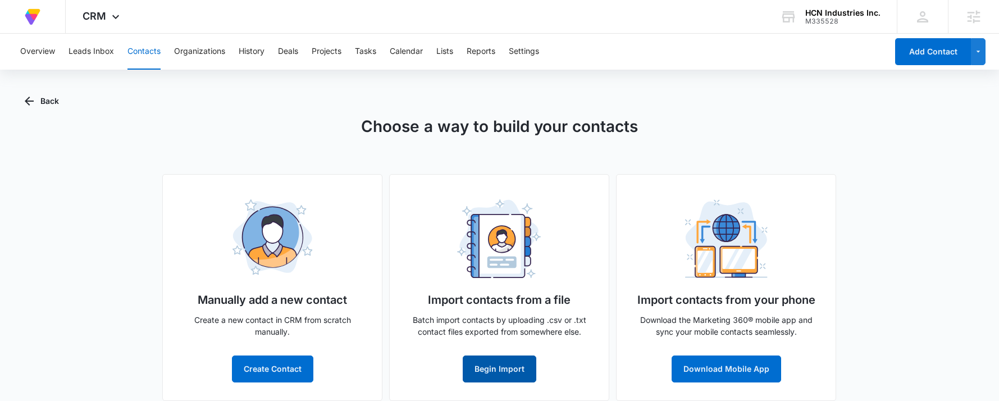
click at [497, 359] on button "Begin Import" at bounding box center [500, 368] width 74 height 27
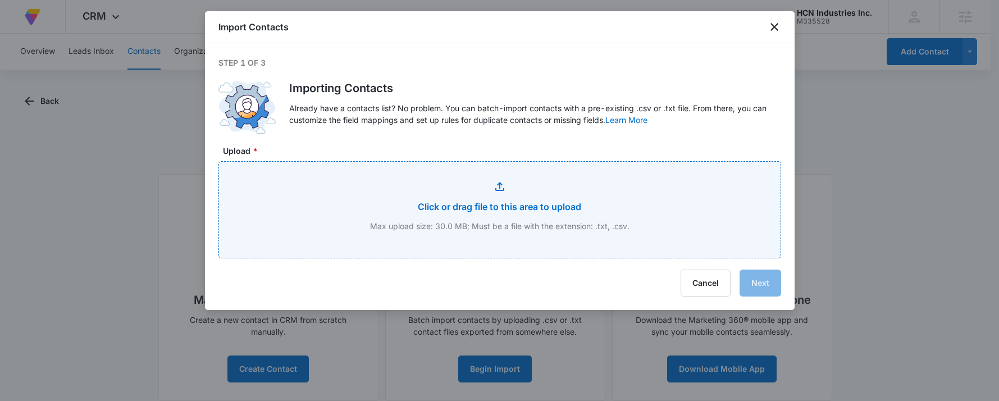
click at [496, 194] on input "Upload *" at bounding box center [499, 210] width 561 height 96
type input "C:\fakepath\customer list - customer list.csv"
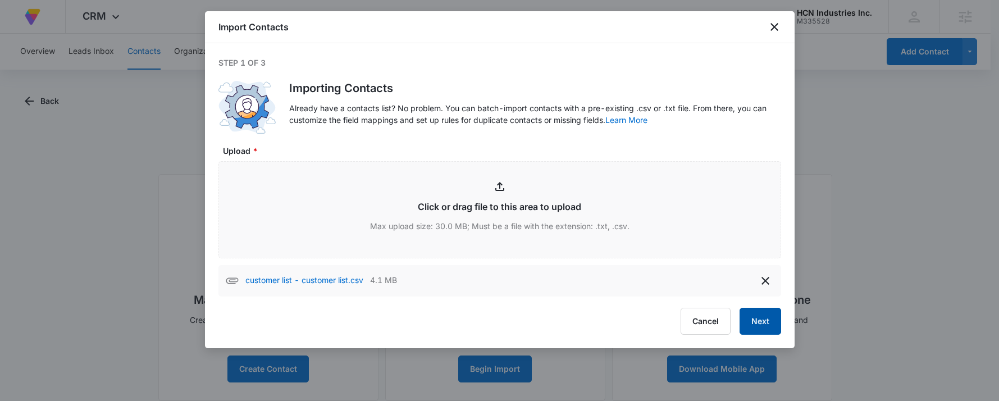
click at [757, 320] on button "Next" at bounding box center [760, 321] width 42 height 27
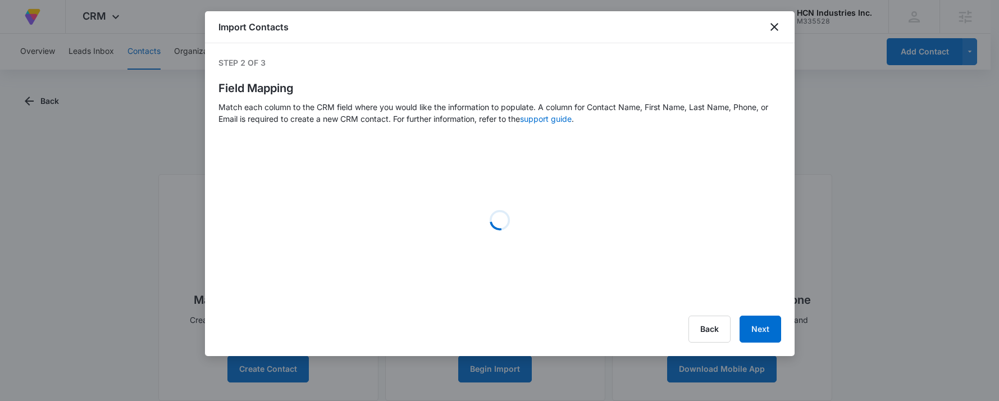
select select "name"
select select "185"
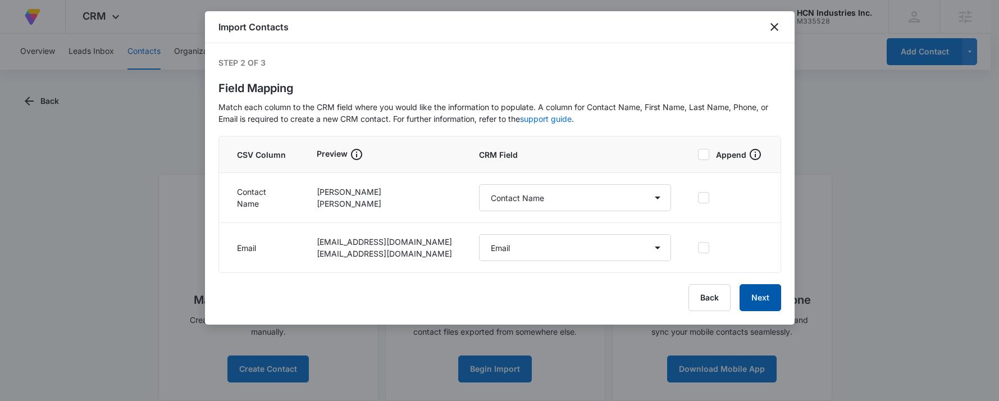
click at [765, 295] on button "Next" at bounding box center [760, 297] width 42 height 27
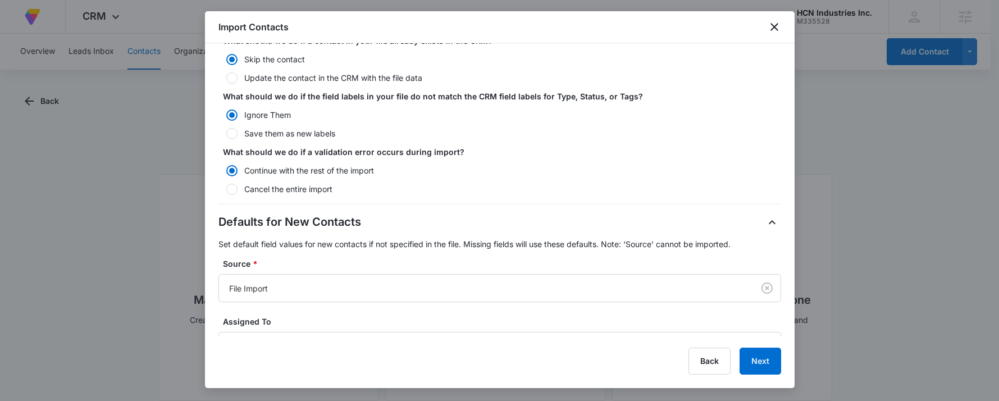
scroll to position [281, 0]
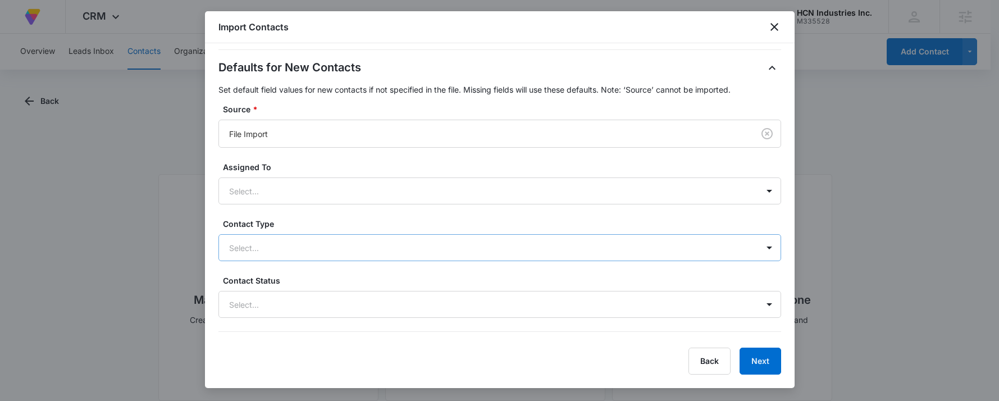
click at [303, 241] on div at bounding box center [486, 248] width 514 height 14
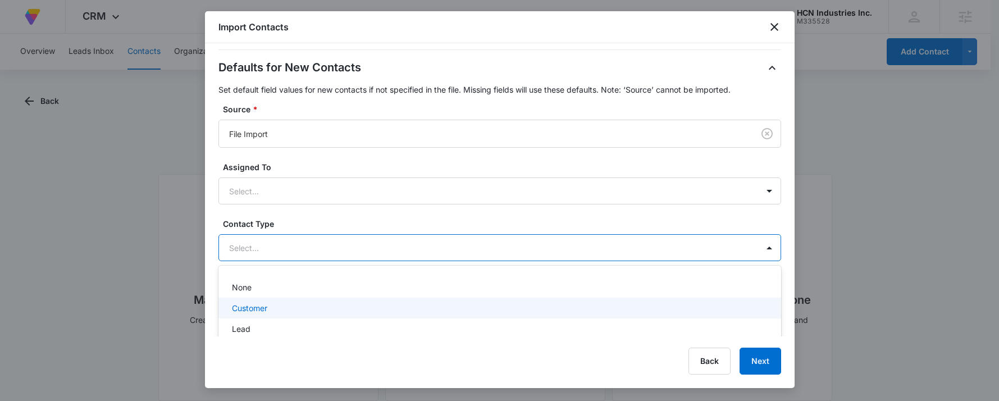
click at [258, 308] on p "Customer" at bounding box center [249, 308] width 35 height 12
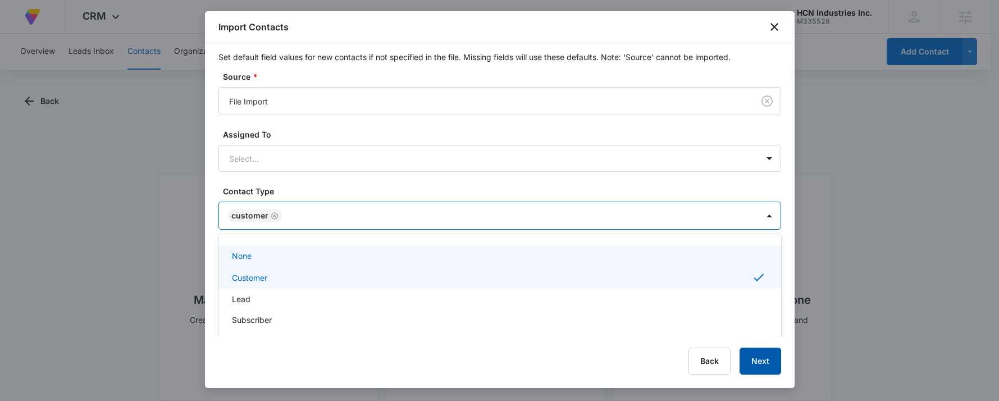
scroll to position [341, 0]
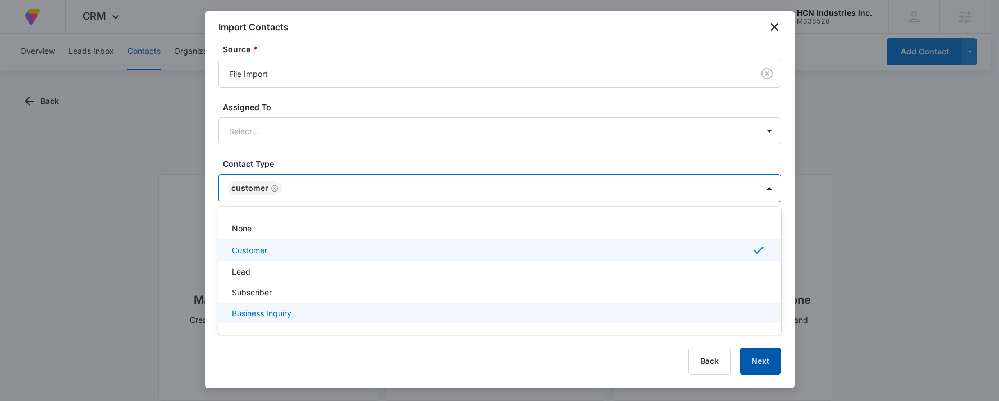
click at [756, 360] on button "Next" at bounding box center [760, 360] width 42 height 27
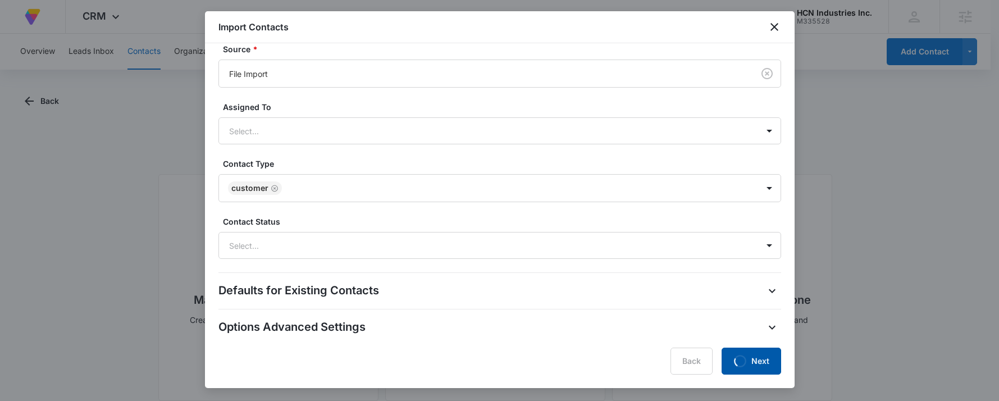
scroll to position [0, 0]
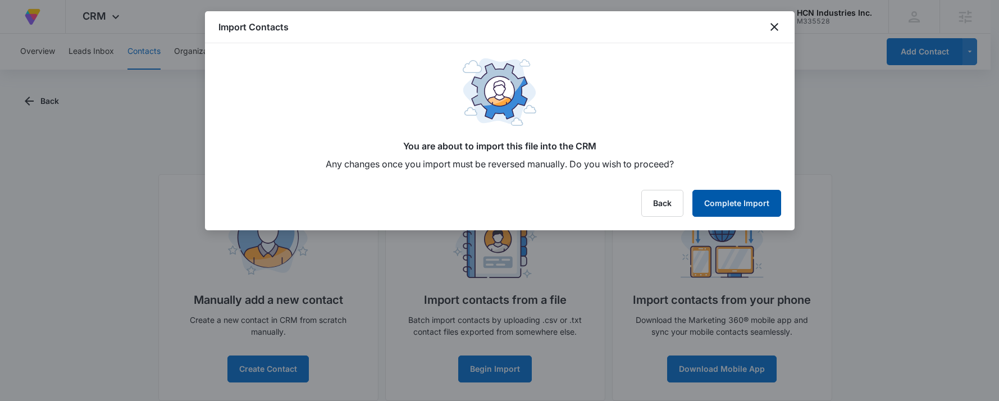
click at [735, 211] on button "Complete Import" at bounding box center [736, 203] width 89 height 27
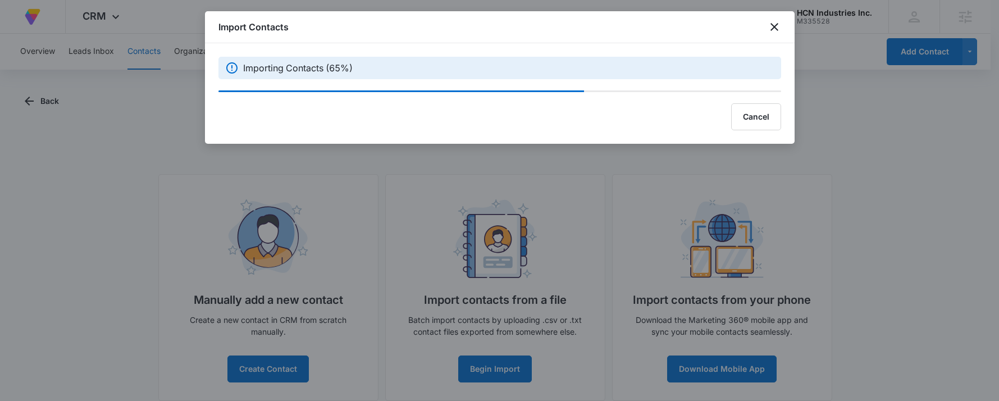
click at [1, 254] on div at bounding box center [499, 200] width 999 height 401
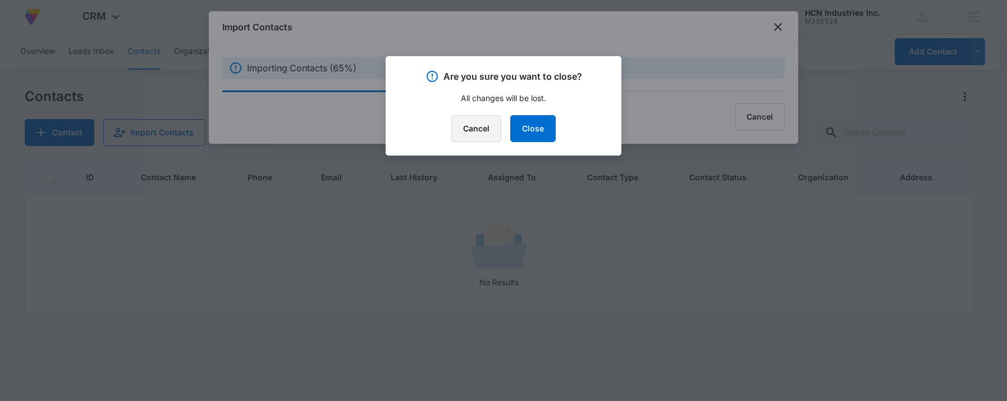
click at [472, 126] on button "Cancel" at bounding box center [476, 128] width 50 height 27
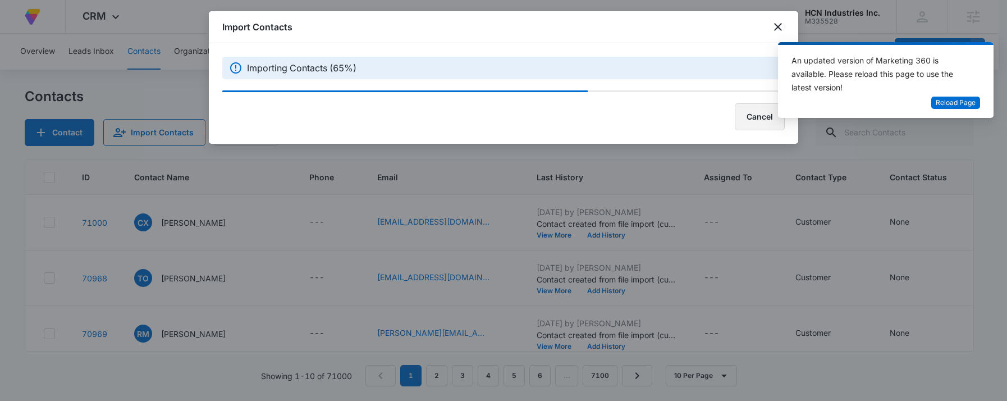
click at [746, 120] on button "Cancel" at bounding box center [760, 116] width 50 height 27
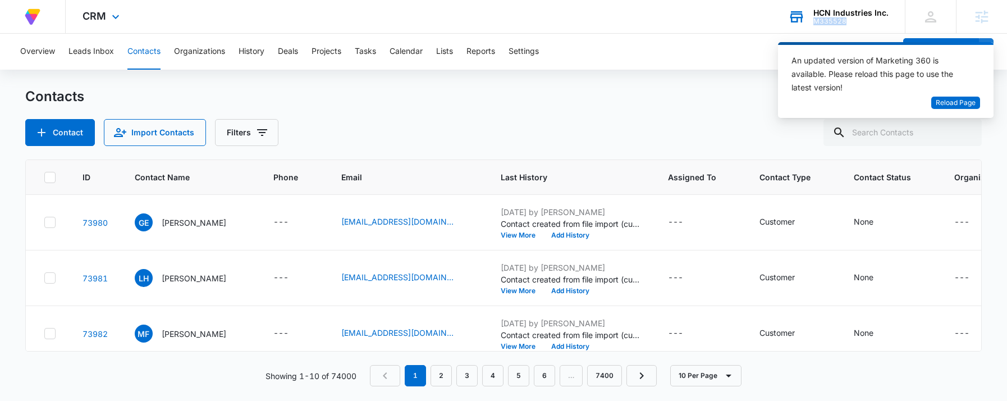
drag, startPoint x: 852, startPoint y: 22, endPoint x: 851, endPoint y: 43, distance: 20.8
click at [816, 22] on div "M335528" at bounding box center [850, 21] width 75 height 8
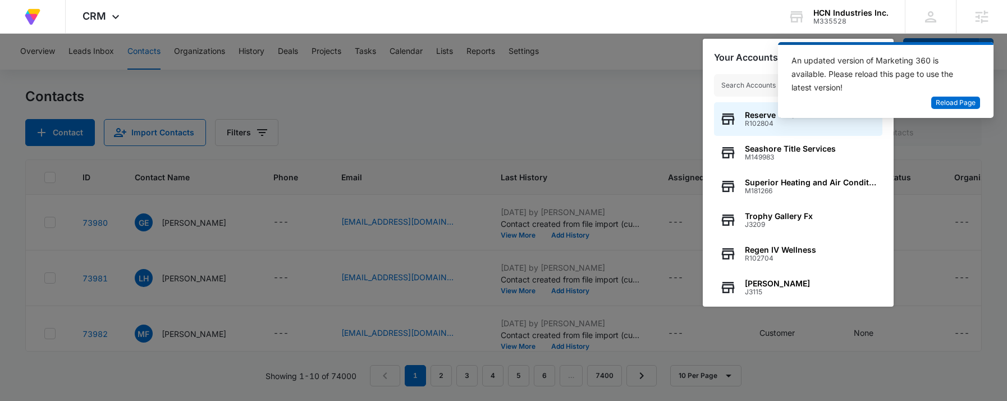
click at [602, 77] on div at bounding box center [503, 200] width 1007 height 401
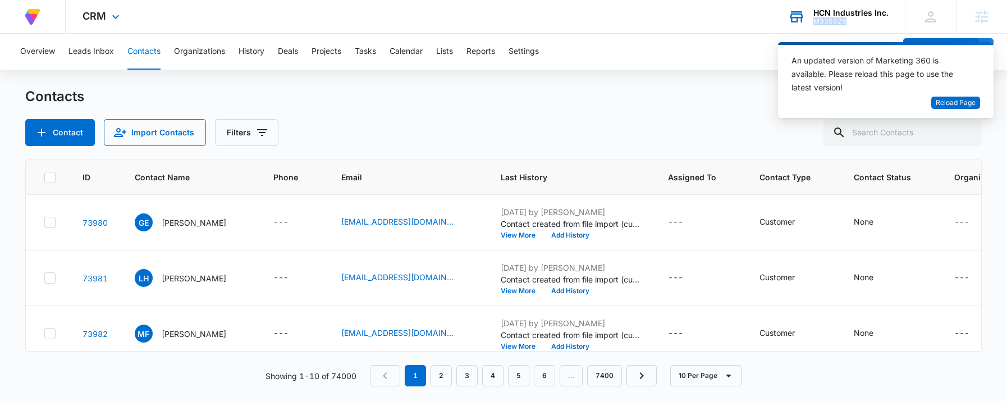
copy div "M335528"
drag, startPoint x: 855, startPoint y: 19, endPoint x: 816, endPoint y: 25, distance: 39.1
click at [816, 25] on div "M335528" at bounding box center [850, 21] width 75 height 8
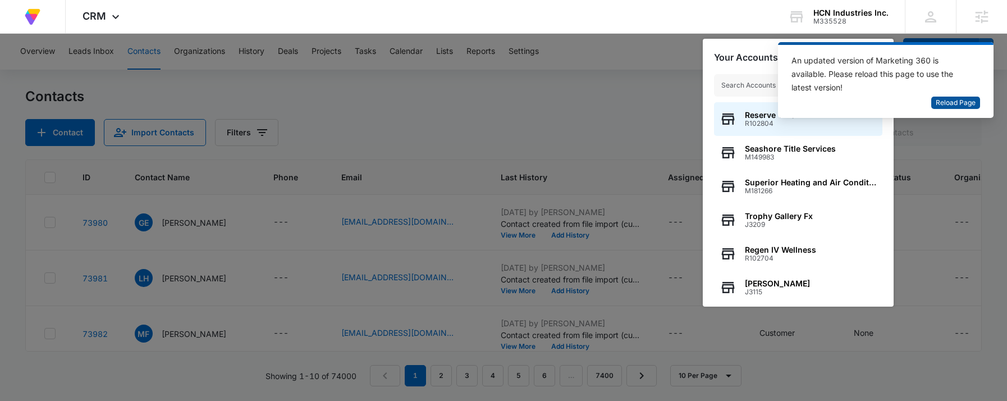
click at [958, 105] on span "Reload Page" at bounding box center [956, 103] width 40 height 11
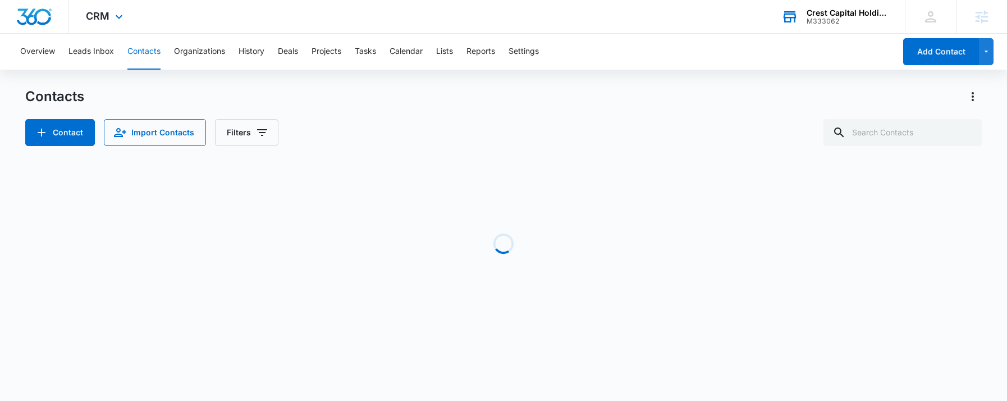
click at [831, 21] on div "M333062" at bounding box center [848, 21] width 82 height 8
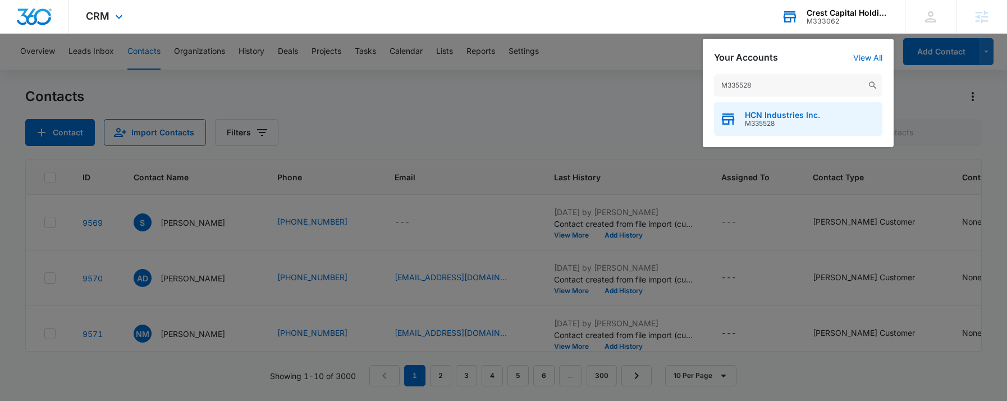
type input "M335528"
click at [790, 115] on span "HCN Industries Inc." at bounding box center [782, 115] width 75 height 9
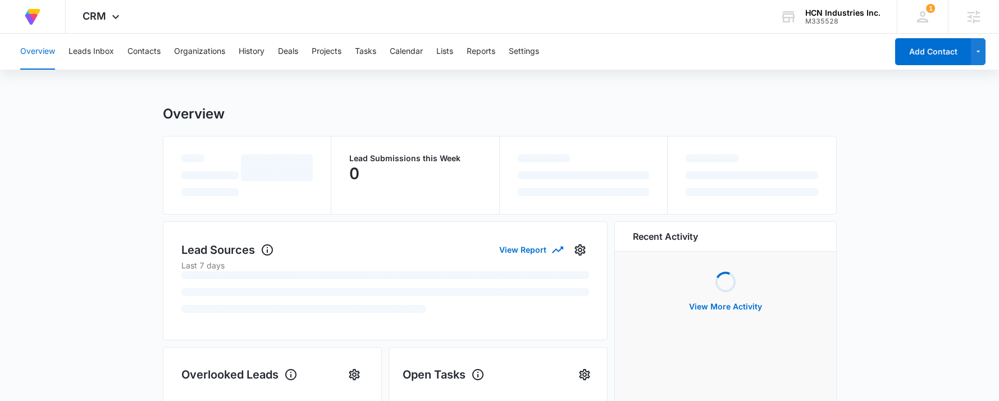
click at [638, 112] on div "Overview" at bounding box center [500, 114] width 674 height 17
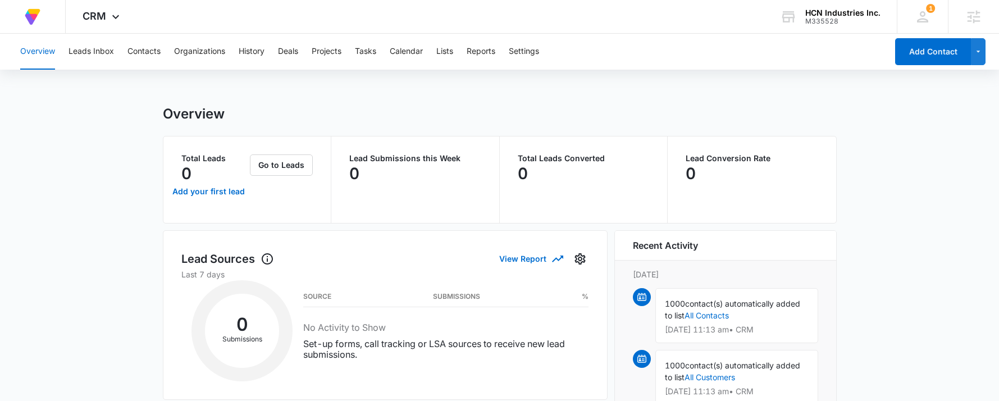
drag, startPoint x: 11, startPoint y: 194, endPoint x: 22, endPoint y: 161, distance: 35.2
click at [9, 22] on div "At Volusion, we work hard to foster a great work environment where everyone fee…" at bounding box center [33, 16] width 66 height 33
